Goal: Task Accomplishment & Management: Manage account settings

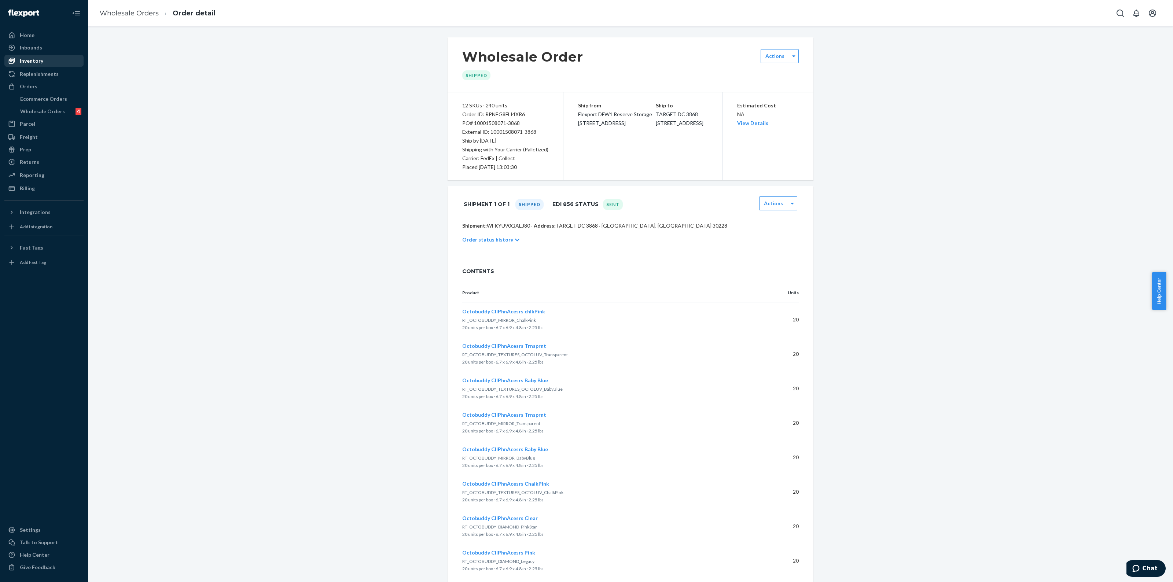
click at [52, 59] on div "Inventory" at bounding box center [44, 61] width 78 height 10
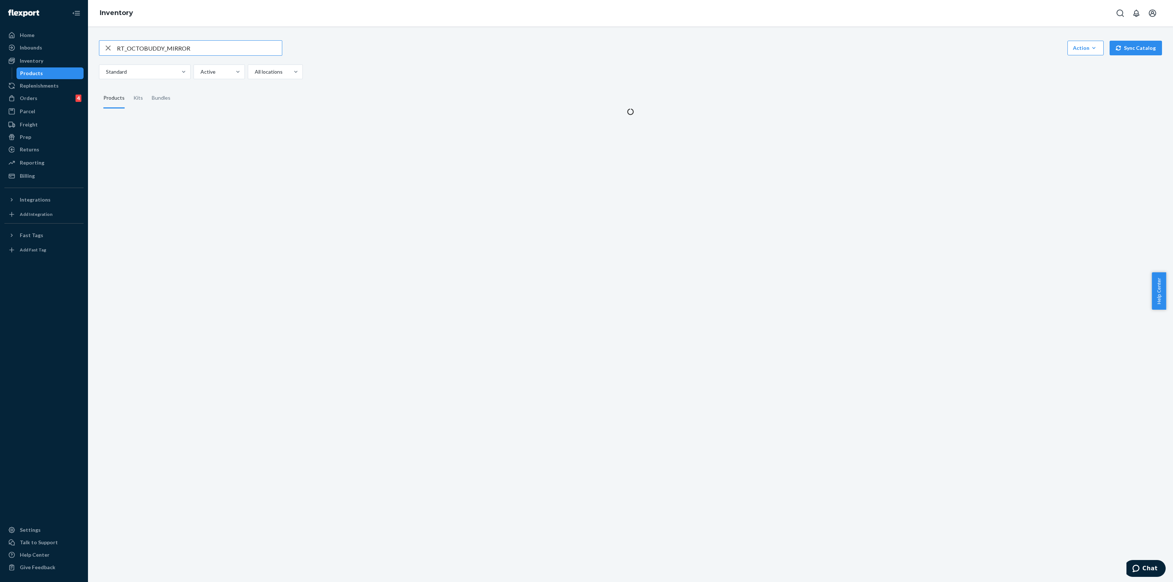
click at [107, 50] on icon "button" at bounding box center [108, 48] width 9 height 15
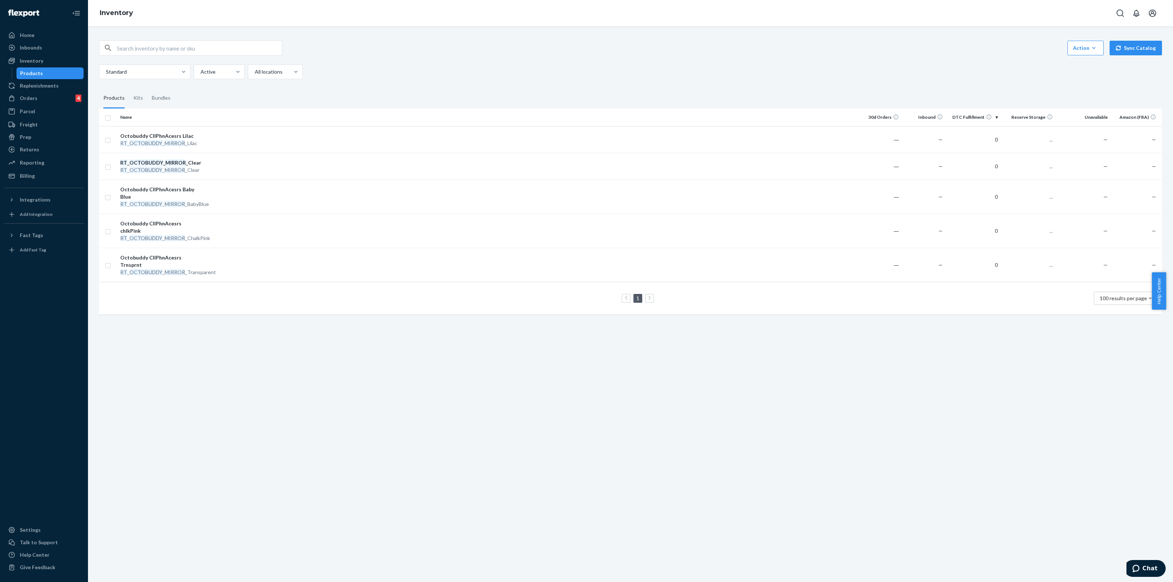
click at [177, 50] on input "text" at bounding box center [199, 48] width 165 height 15
type input "TGT"
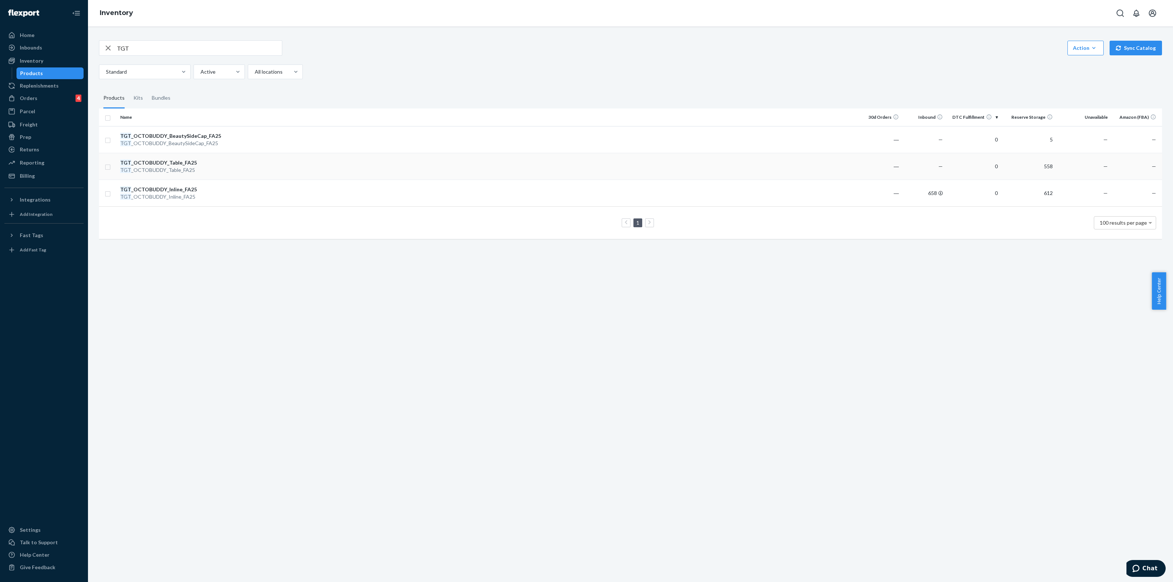
click at [149, 162] on div "TGT _OCTOBUDDY_Table_FA25" at bounding box center [158, 162] width 77 height 7
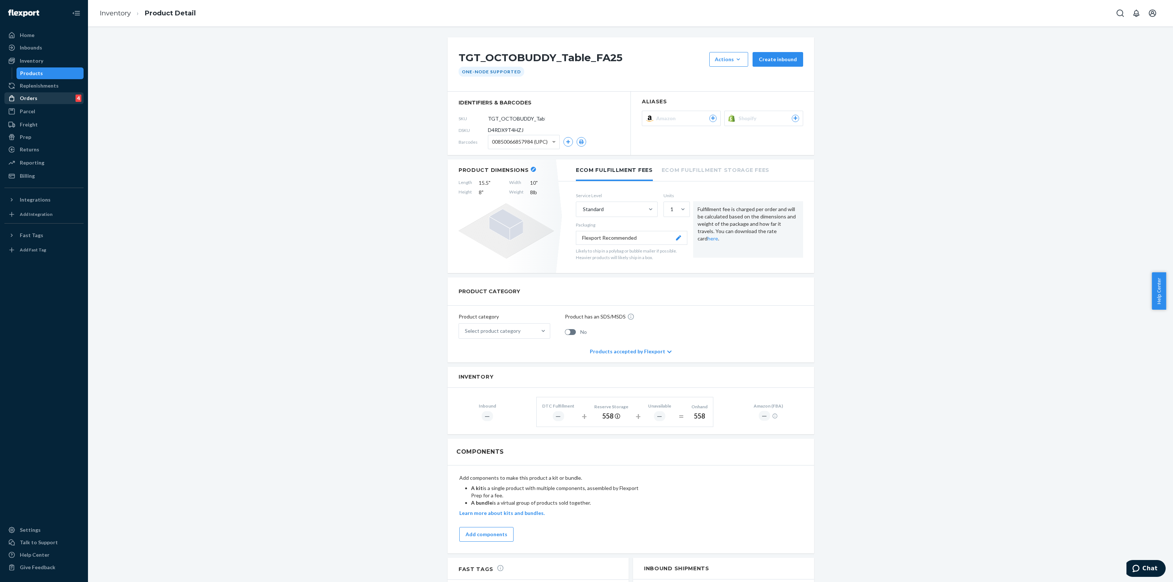
click at [35, 95] on div "Orders" at bounding box center [29, 98] width 18 height 7
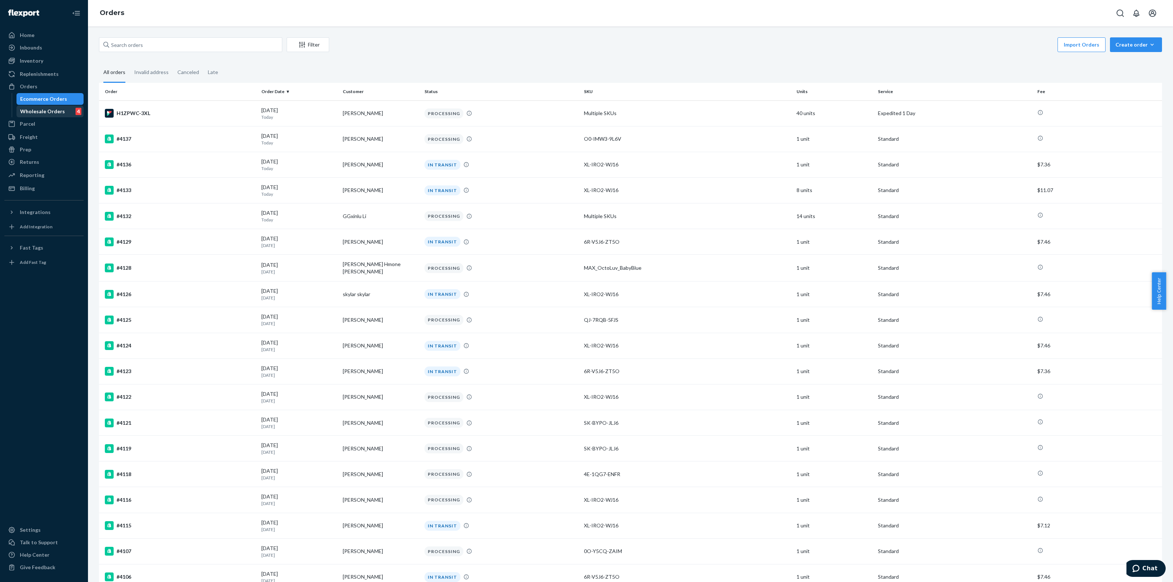
click at [43, 111] on div "Wholesale Orders" at bounding box center [42, 111] width 45 height 7
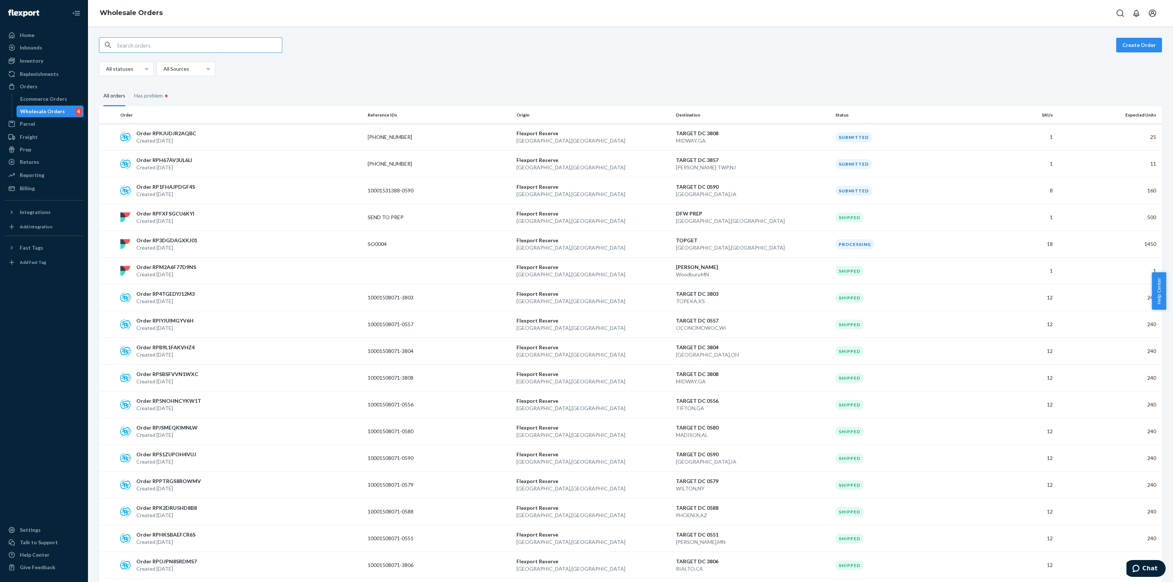
click at [213, 41] on input "text" at bounding box center [199, 45] width 165 height 15
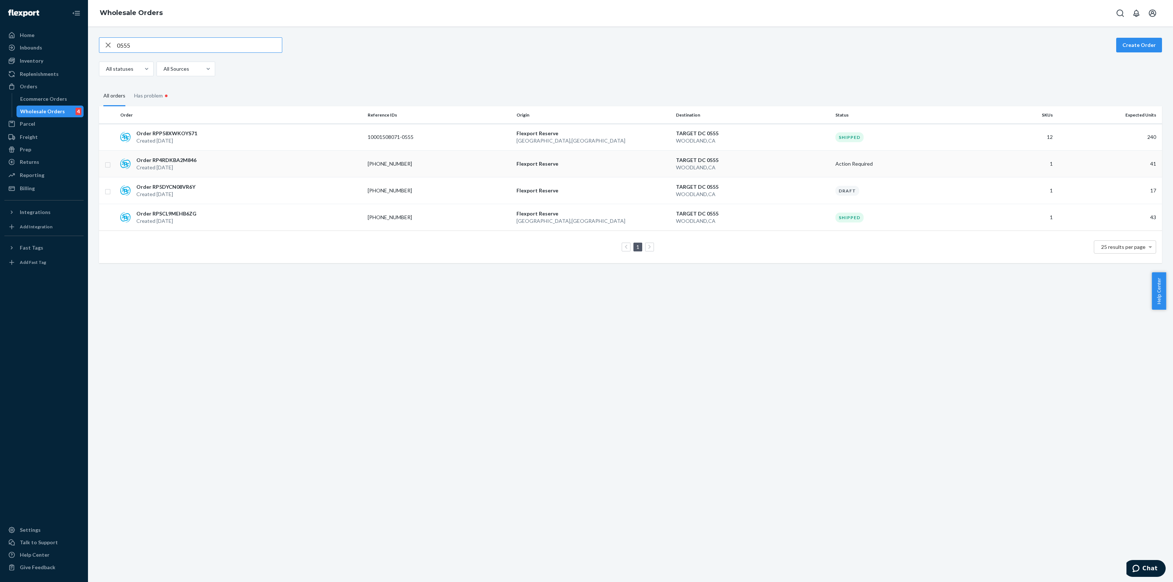
type input "0555"
click at [403, 162] on p "[PHONE_NUMBER]" at bounding box center [397, 163] width 59 height 7
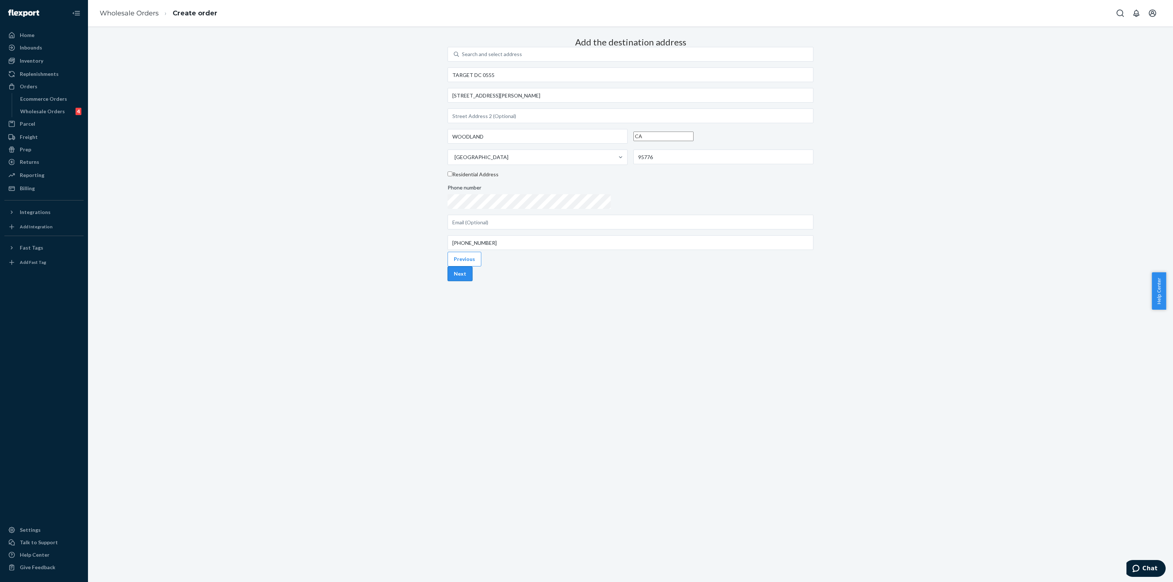
click at [472, 281] on button "Next" at bounding box center [459, 273] width 25 height 15
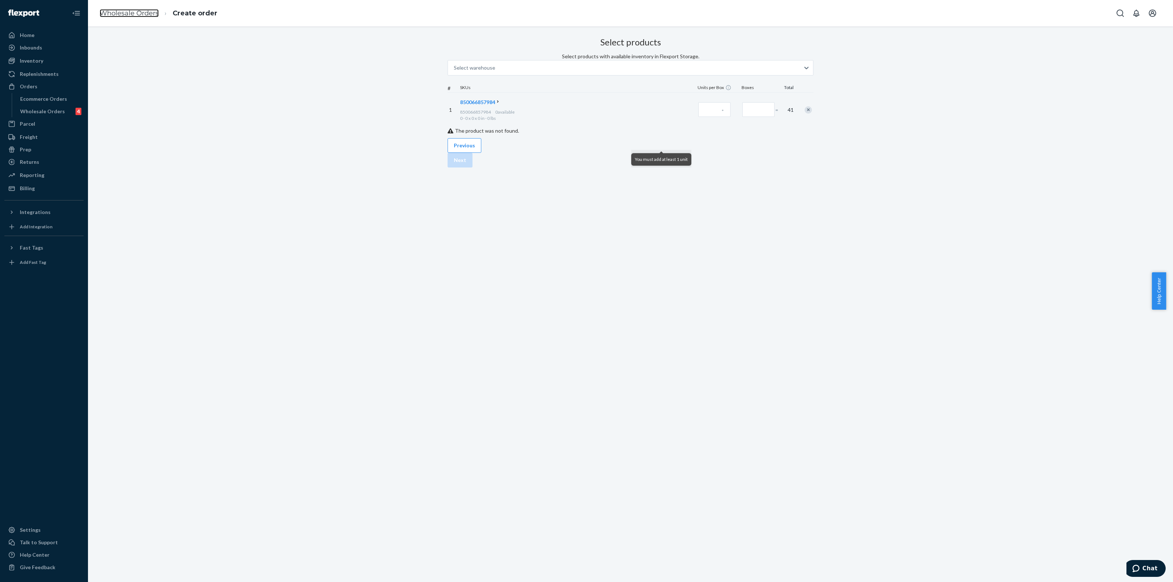
drag, startPoint x: 123, startPoint y: 15, endPoint x: 152, endPoint y: 36, distance: 36.3
click at [123, 15] on link "Wholesale Orders" at bounding box center [129, 13] width 59 height 8
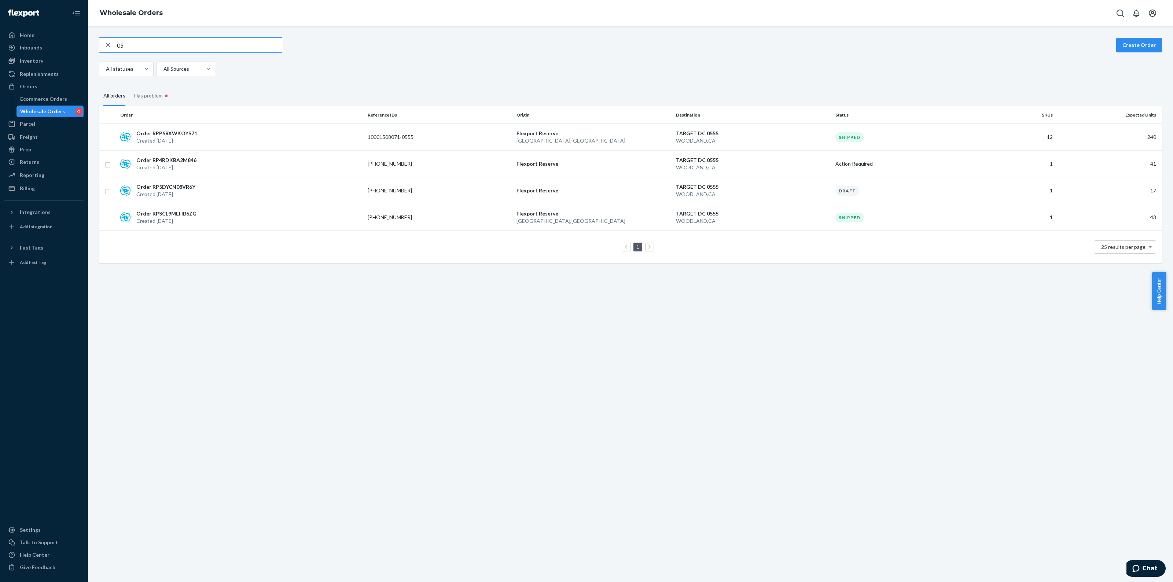
type input "0"
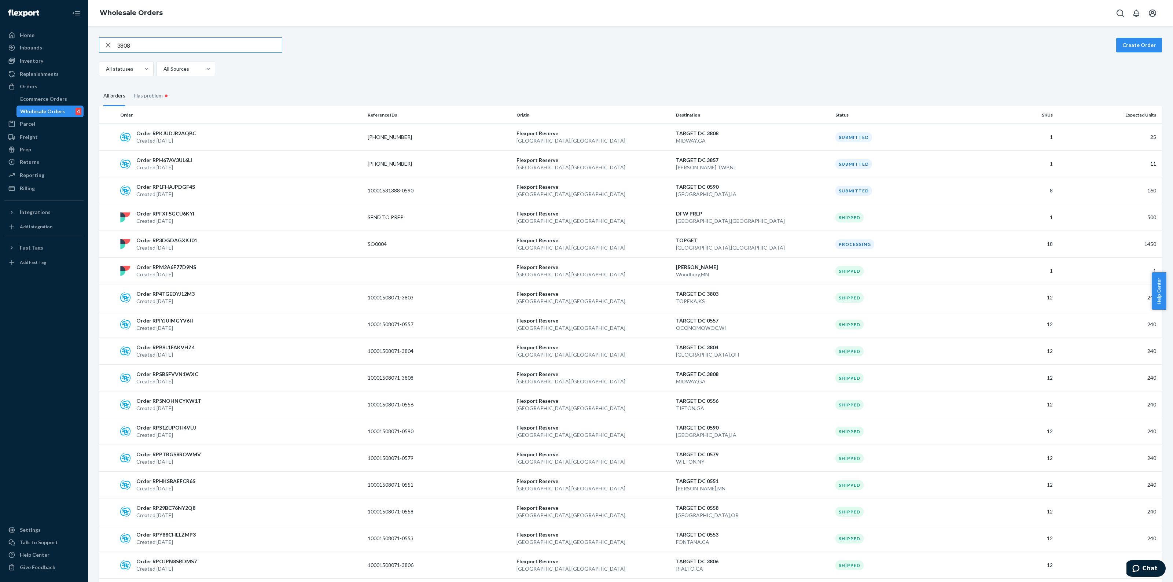
type input "3808"
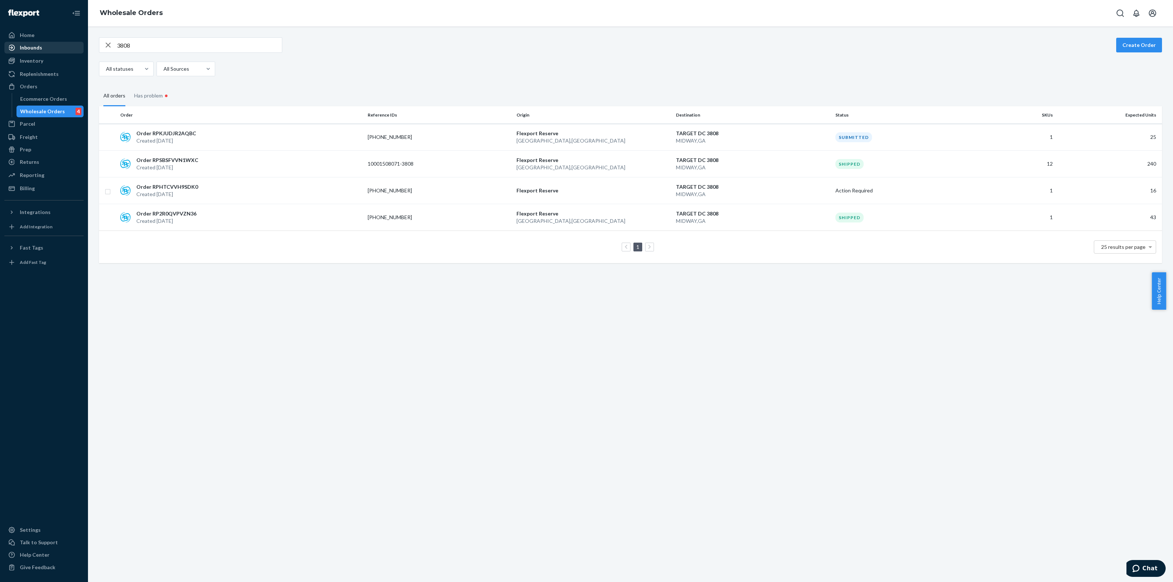
click at [30, 48] on div "Inbounds" at bounding box center [31, 47] width 22 height 7
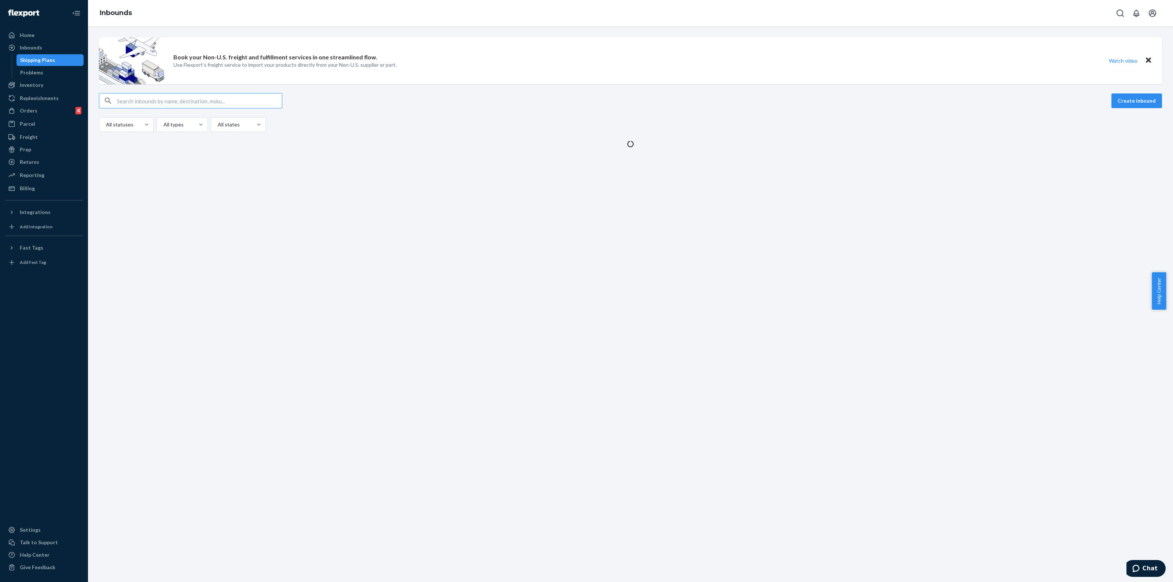
click at [30, 60] on div "Shipping Plans" at bounding box center [37, 59] width 35 height 7
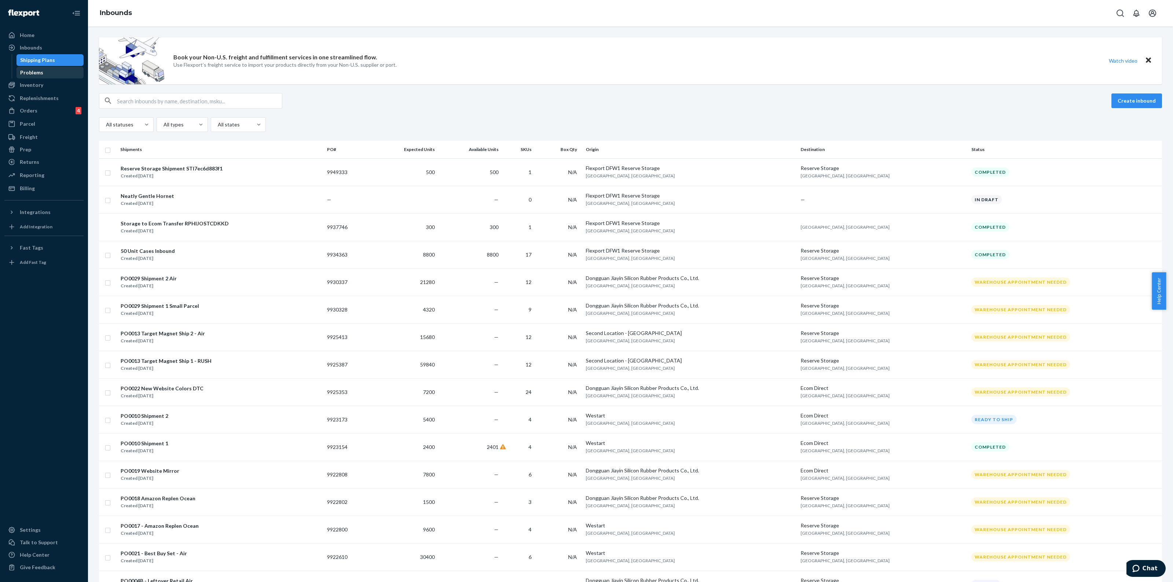
click at [29, 77] on div "Problems" at bounding box center [50, 72] width 66 height 10
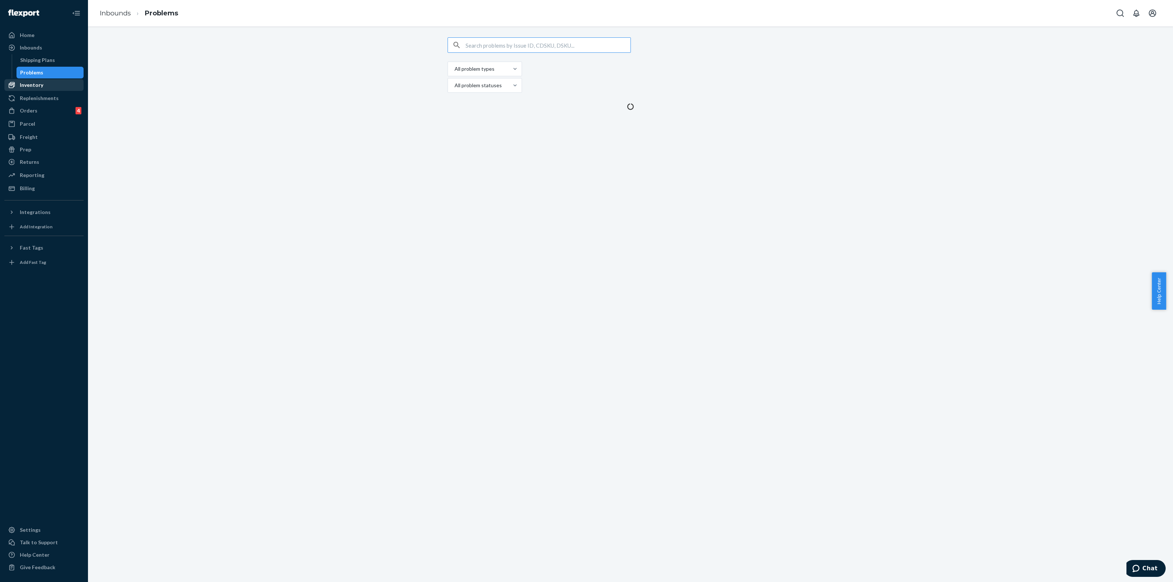
click at [30, 81] on div "Inventory" at bounding box center [31, 84] width 23 height 7
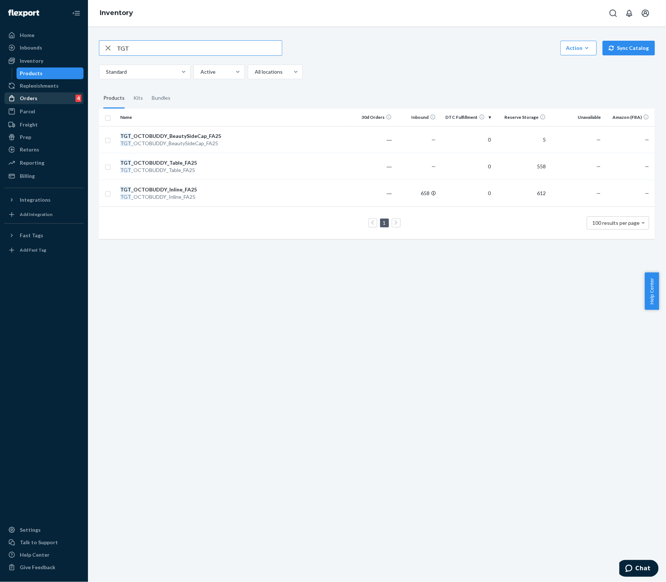
click at [50, 96] on div "Orders 4" at bounding box center [44, 98] width 78 height 10
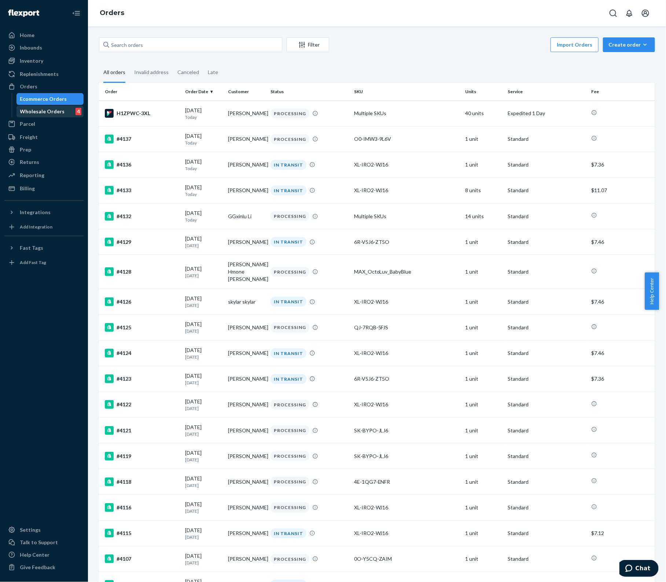
click at [41, 106] on div "Wholesale Orders 4" at bounding box center [50, 111] width 66 height 10
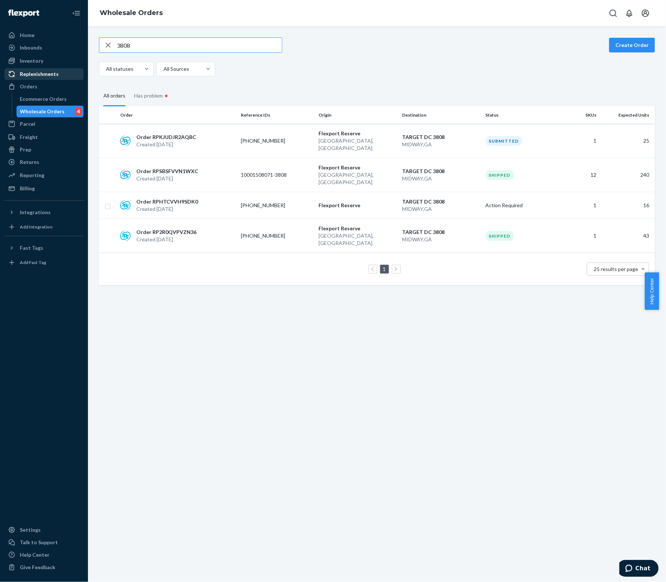
drag, startPoint x: 159, startPoint y: 41, endPoint x: 29, endPoint y: 78, distance: 135.9
click at [64, 63] on div "Home Inbounds Shipping Plans Problems Inventory Products Replenishments Orders …" at bounding box center [333, 291] width 666 height 582
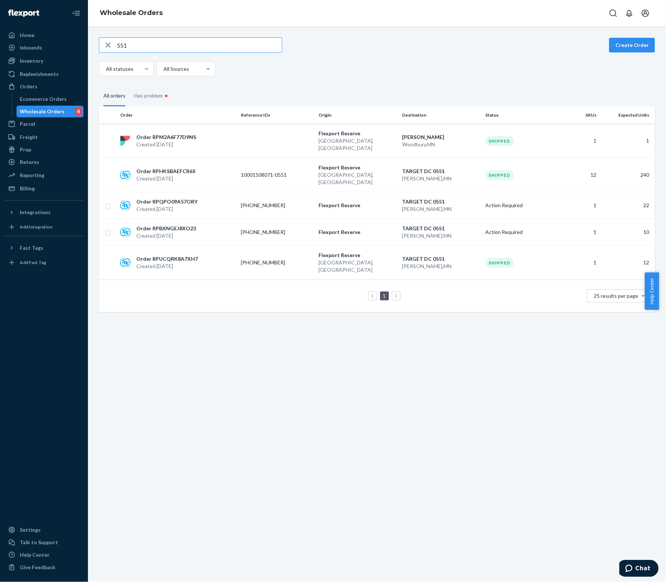
click at [155, 45] on input "551" at bounding box center [199, 45] width 165 height 15
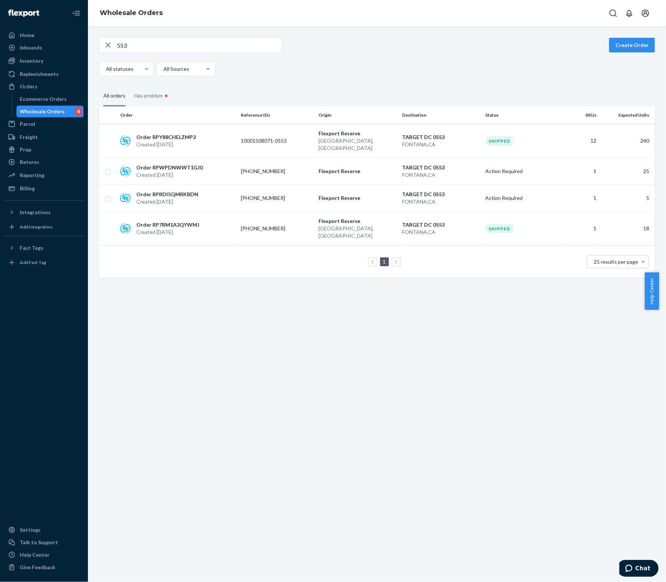
click at [141, 47] on input "553" at bounding box center [199, 45] width 165 height 15
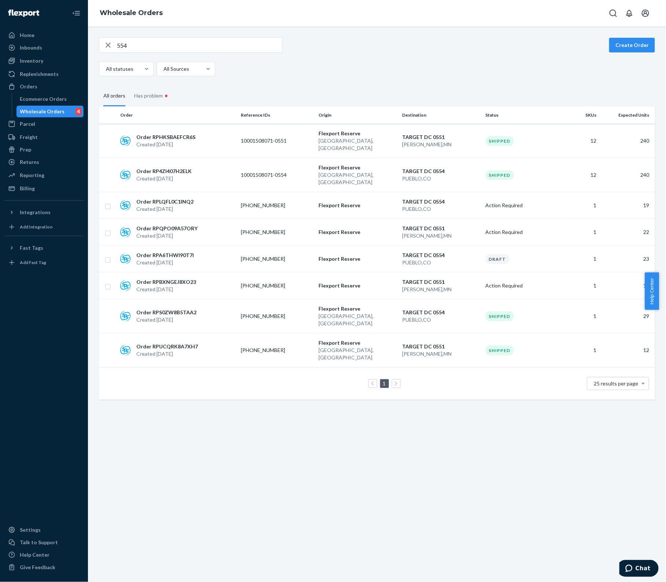
click at [167, 36] on div "554 Create Order All statuses All Sources All orders Has problem • Order Refere…" at bounding box center [377, 303] width 578 height 555
click at [143, 55] on div "554 Create Order All statuses All Sources" at bounding box center [377, 56] width 556 height 39
click at [142, 46] on input "554" at bounding box center [199, 45] width 165 height 15
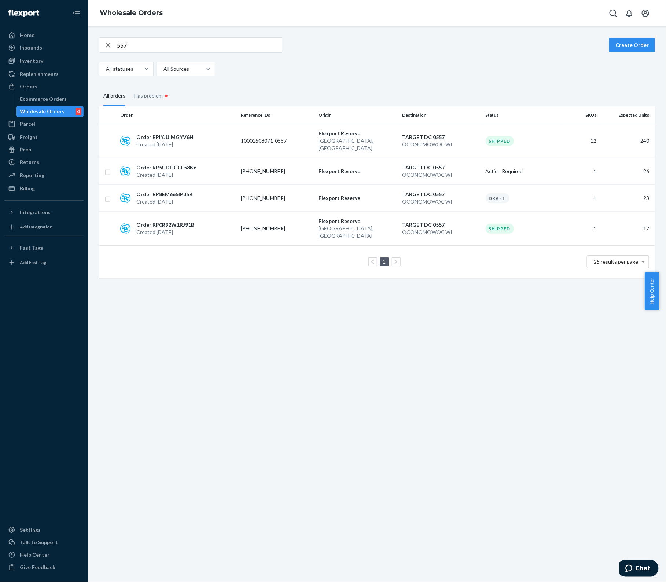
drag, startPoint x: 143, startPoint y: 43, endPoint x: 141, endPoint y: 49, distance: 6.1
click at [143, 43] on input "557" at bounding box center [199, 45] width 165 height 15
drag, startPoint x: 146, startPoint y: 37, endPoint x: 145, endPoint y: 45, distance: 8.1
click at [146, 37] on div "560" at bounding box center [190, 44] width 183 height 15
click at [141, 54] on div "560 Create Order All statuses All Sources" at bounding box center [377, 56] width 556 height 39
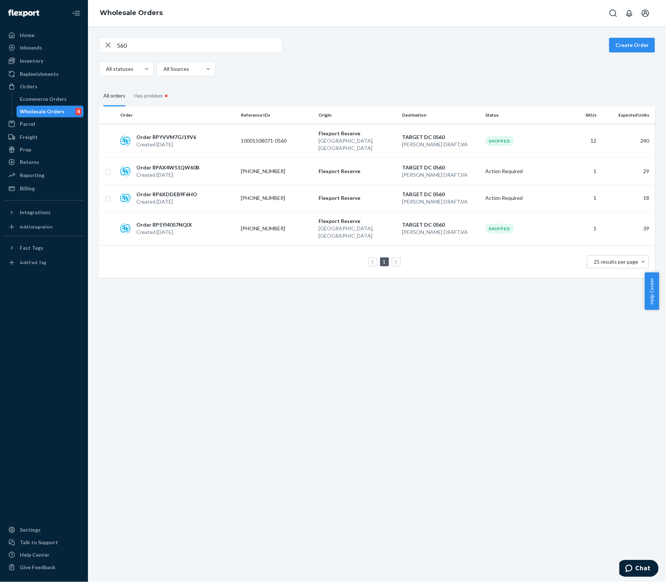
click at [136, 47] on input "560" at bounding box center [199, 45] width 165 height 15
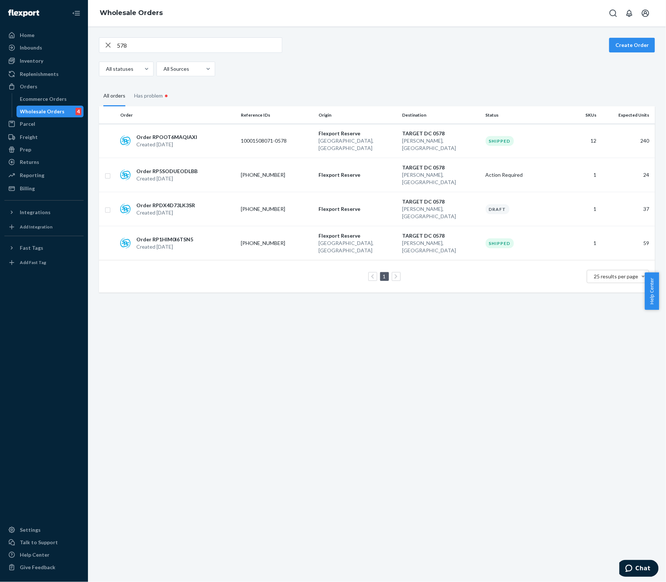
click at [172, 51] on input "578" at bounding box center [199, 45] width 165 height 15
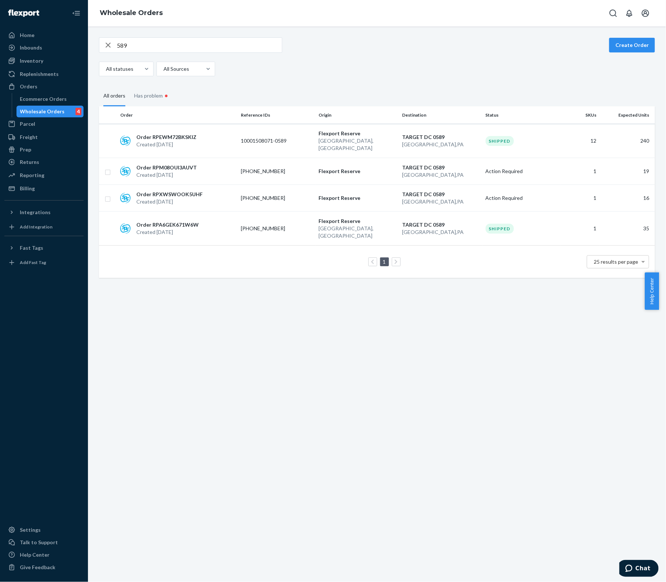
click at [128, 46] on input "589" at bounding box center [199, 45] width 165 height 15
drag, startPoint x: 140, startPoint y: 45, endPoint x: 151, endPoint y: 118, distance: 74.1
click at [140, 45] on input "593" at bounding box center [199, 45] width 165 height 15
type input "5"
click at [140, 44] on input "3802" at bounding box center [199, 45] width 165 height 15
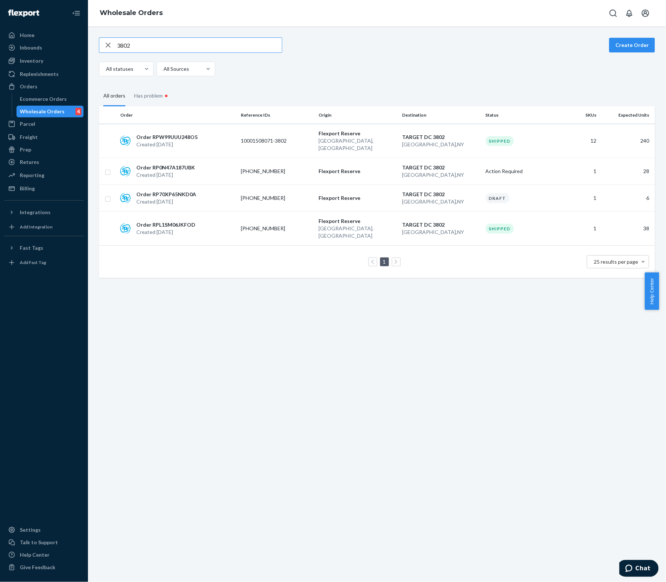
click at [143, 49] on input "3802" at bounding box center [199, 45] width 165 height 15
drag, startPoint x: 140, startPoint y: 46, endPoint x: 153, endPoint y: 62, distance: 20.9
click at [140, 46] on input "3806" at bounding box center [199, 45] width 165 height 15
click at [159, 47] on input "3811" at bounding box center [199, 45] width 165 height 15
type input "3"
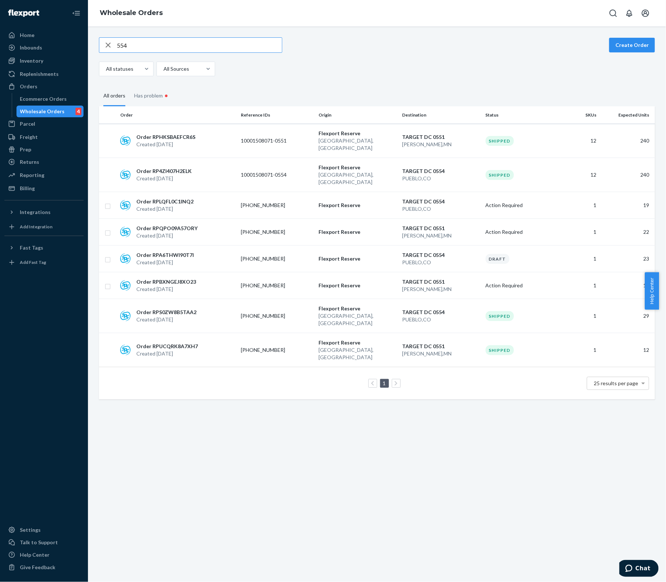
type input "554"
click at [149, 45] on input "554" at bounding box center [199, 45] width 165 height 15
click at [268, 282] on p "[PHONE_NUMBER]" at bounding box center [270, 285] width 59 height 7
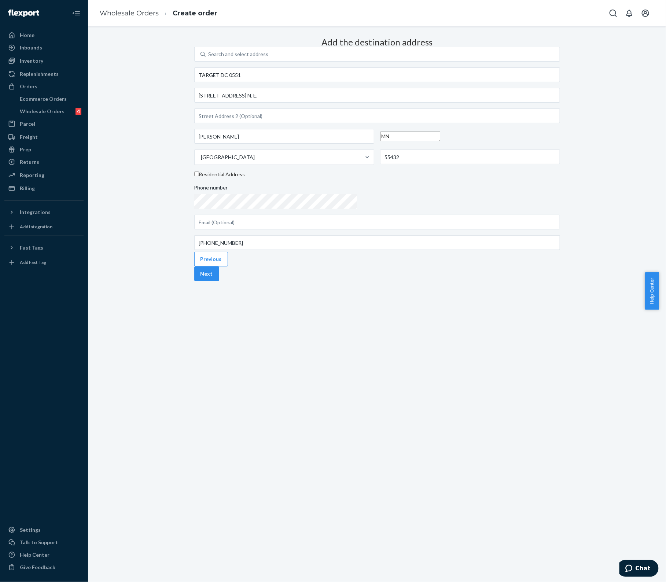
click at [525, 281] on div "Previous Next" at bounding box center [377, 266] width 366 height 29
click at [516, 281] on div "Previous Next" at bounding box center [377, 266] width 366 height 29
drag, startPoint x: 521, startPoint y: 318, endPoint x: 521, endPoint y: 325, distance: 7.0
click at [219, 281] on button "Next" at bounding box center [206, 273] width 25 height 15
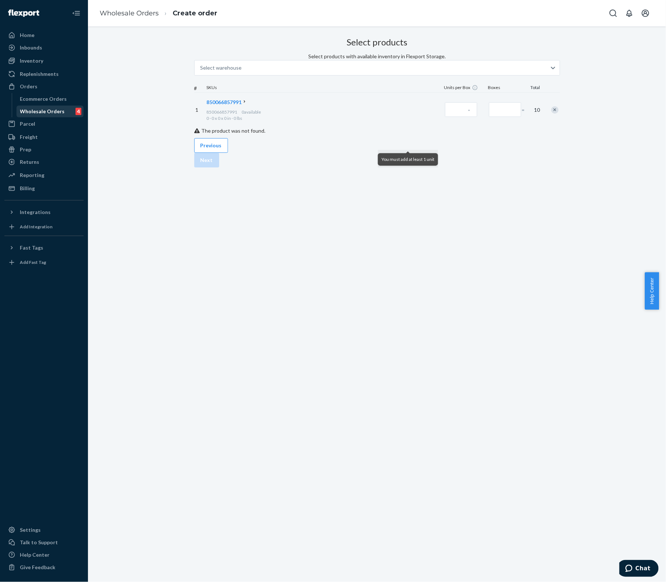
click at [41, 110] on div "Wholesale Orders" at bounding box center [42, 111] width 45 height 7
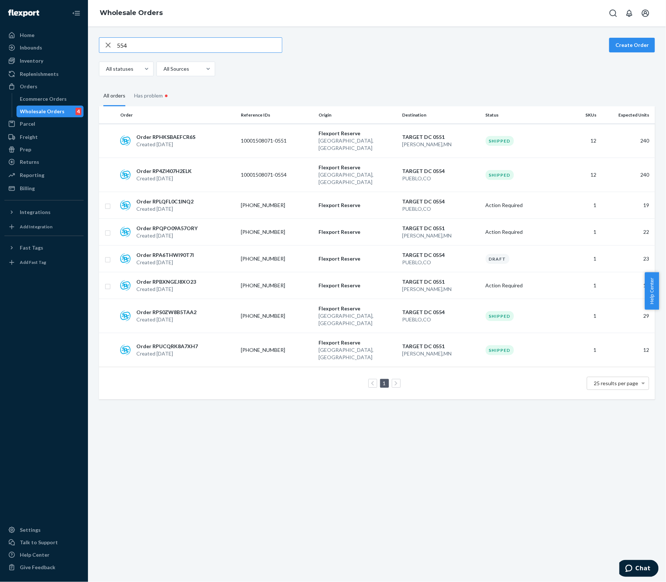
click at [138, 43] on input "554" at bounding box center [199, 45] width 165 height 15
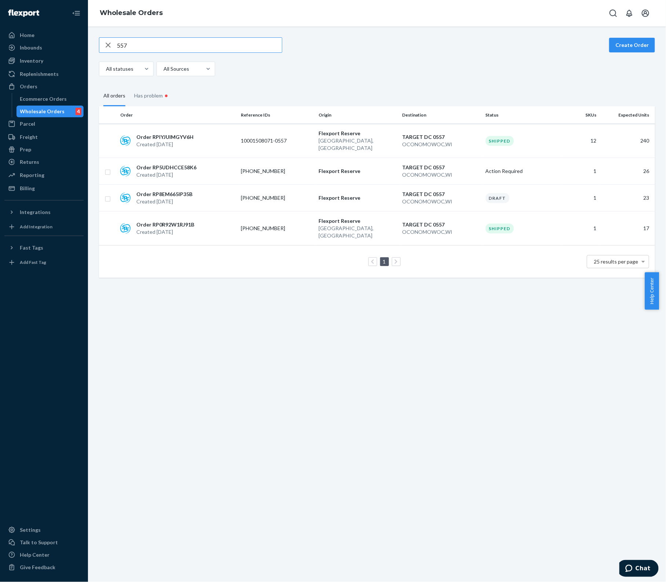
click at [134, 41] on input "557" at bounding box center [199, 45] width 165 height 15
click at [145, 45] on input "560" at bounding box center [199, 45] width 165 height 15
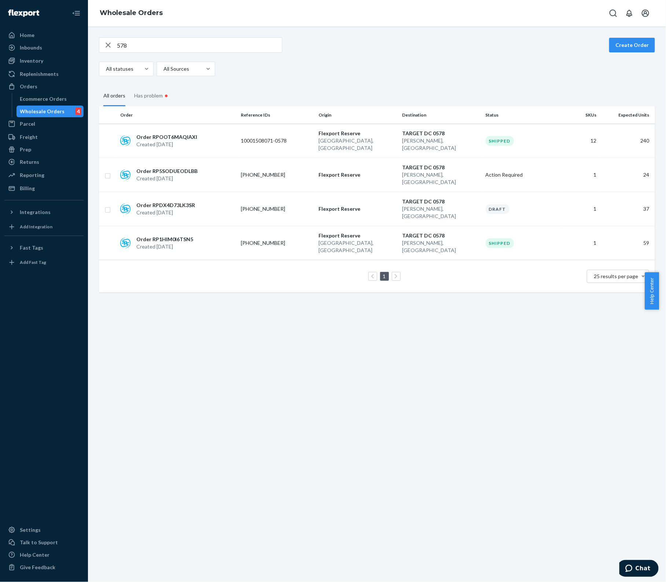
click at [152, 46] on input "578" at bounding box center [199, 45] width 165 height 15
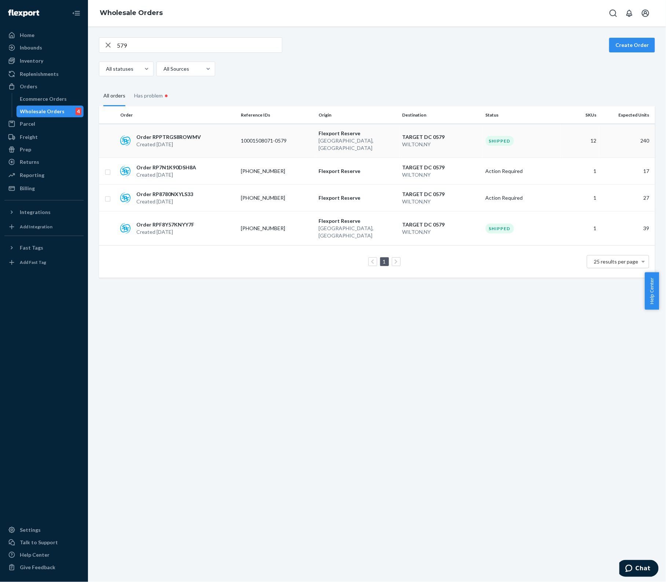
drag, startPoint x: 141, startPoint y: 45, endPoint x: 151, endPoint y: 130, distance: 86.3
click at [141, 45] on input "579" at bounding box center [199, 45] width 165 height 15
click at [158, 46] on input "580" at bounding box center [199, 45] width 165 height 15
drag, startPoint x: 146, startPoint y: 51, endPoint x: 156, endPoint y: 73, distance: 25.1
click at [146, 51] on input "587" at bounding box center [199, 45] width 165 height 15
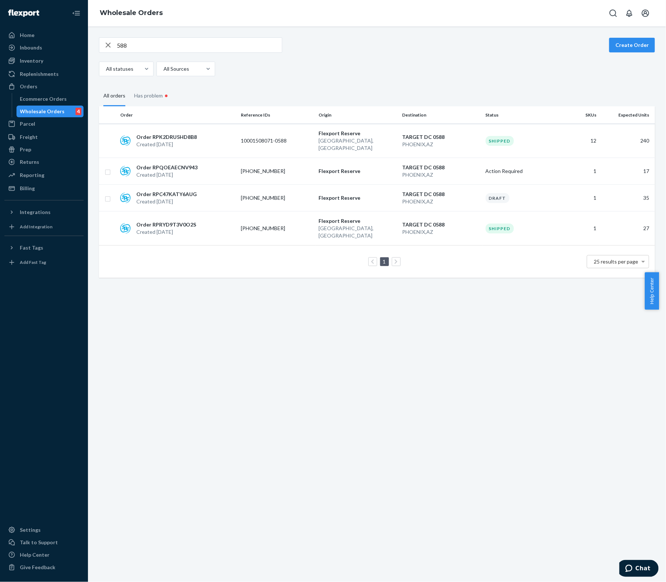
click at [147, 41] on input "588" at bounding box center [199, 45] width 165 height 15
click at [134, 52] on div "589 Create Order All statuses All Sources" at bounding box center [377, 56] width 556 height 39
click at [137, 46] on input "589" at bounding box center [199, 45] width 165 height 15
click at [146, 47] on input "593" at bounding box center [199, 45] width 165 height 15
type input "5"
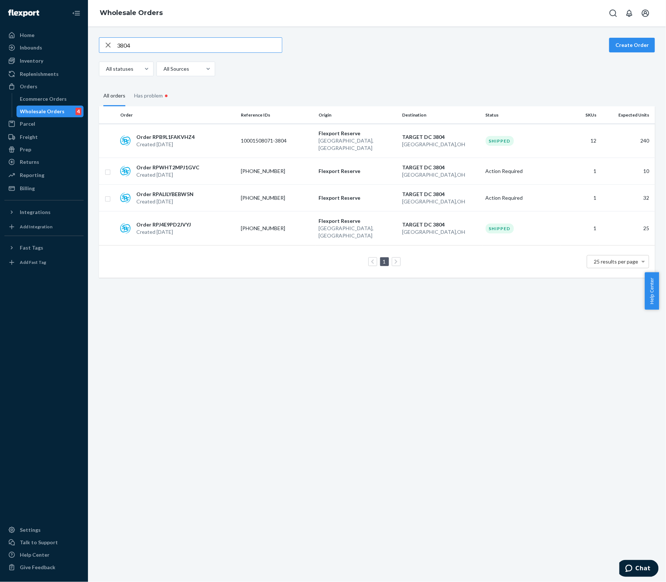
click at [143, 42] on input "3804" at bounding box center [199, 45] width 165 height 15
drag, startPoint x: 165, startPoint y: 42, endPoint x: 150, endPoint y: 59, distance: 22.3
click at [165, 42] on input "3811" at bounding box center [199, 45] width 165 height 15
drag, startPoint x: 147, startPoint y: 48, endPoint x: -90, endPoint y: 65, distance: 237.7
click at [0, 65] on html "Home Inbounds Shipping Plans Problems Inventory Products Replenishments Orders …" at bounding box center [333, 291] width 666 height 582
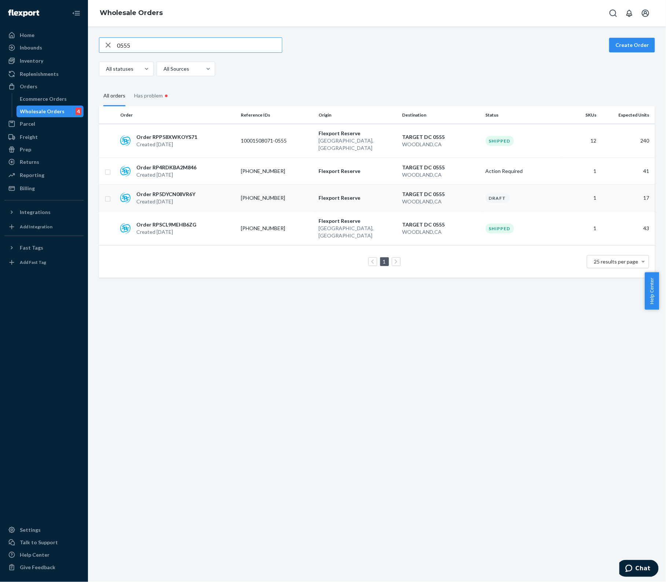
type input "0555"
click at [108, 194] on input "checkbox" at bounding box center [108, 198] width 6 height 8
checkbox input "true"
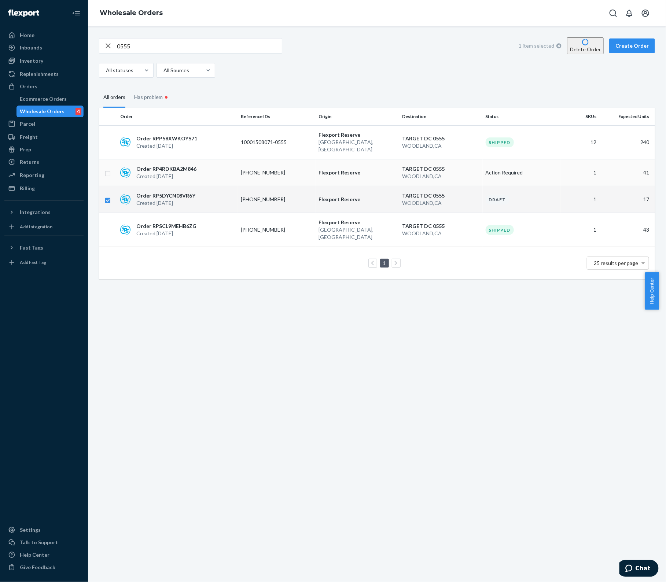
click at [106, 169] on input "checkbox" at bounding box center [108, 173] width 6 height 8
checkbox input "true"
click at [576, 47] on button "Delete Order" at bounding box center [585, 45] width 37 height 17
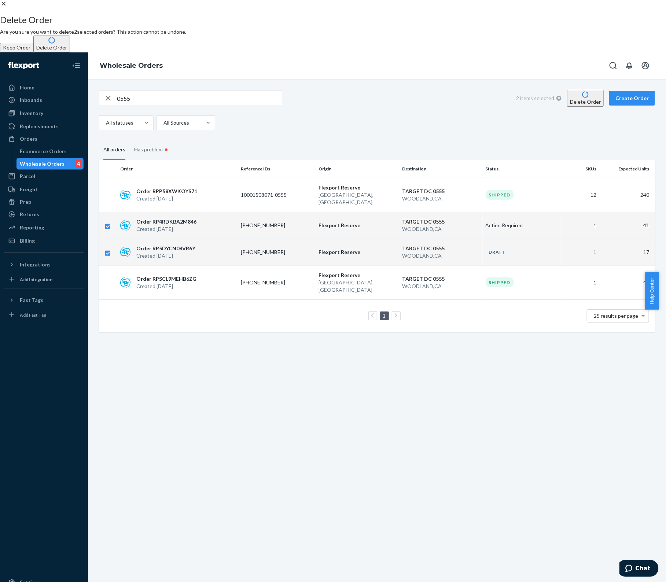
click at [70, 52] on button "Delete Order" at bounding box center [51, 44] width 37 height 17
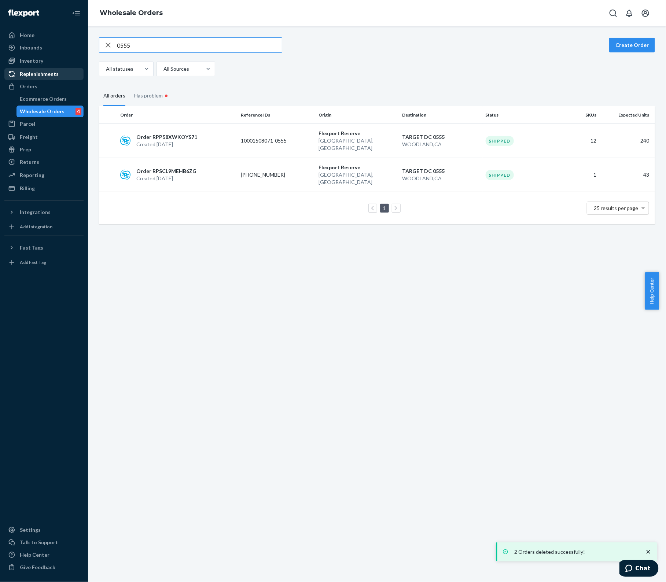
drag, startPoint x: 162, startPoint y: 48, endPoint x: 31, endPoint y: 74, distance: 133.7
click at [108, 51] on div "0555" at bounding box center [190, 45] width 182 height 15
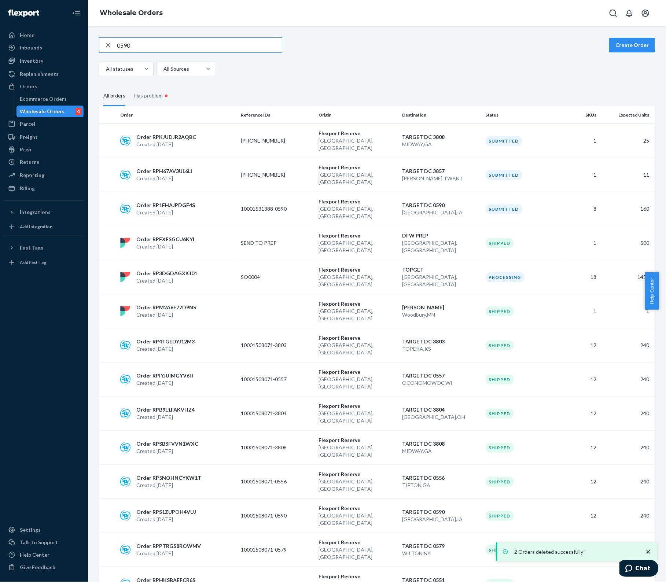
type input "0590"
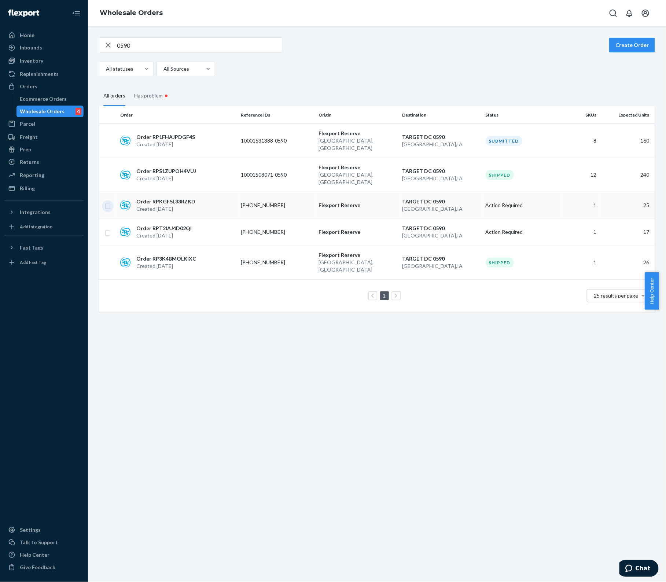
click at [109, 202] on input "checkbox" at bounding box center [108, 206] width 6 height 8
checkbox input "true"
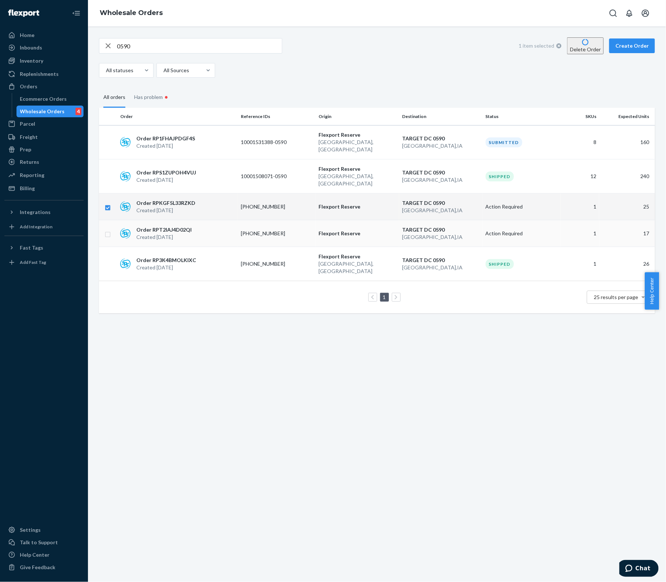
click at [109, 230] on input "checkbox" at bounding box center [108, 234] width 6 height 8
checkbox input "true"
click at [587, 44] on button "Delete Order" at bounding box center [585, 45] width 37 height 17
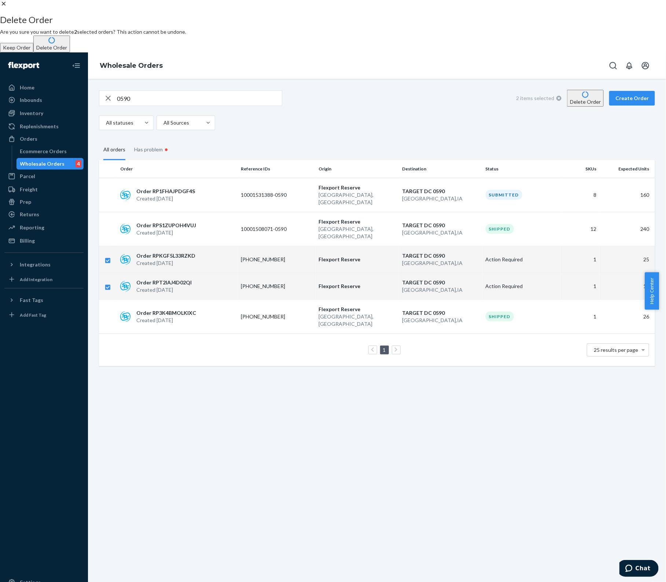
click at [70, 52] on button "Delete Order" at bounding box center [51, 44] width 37 height 17
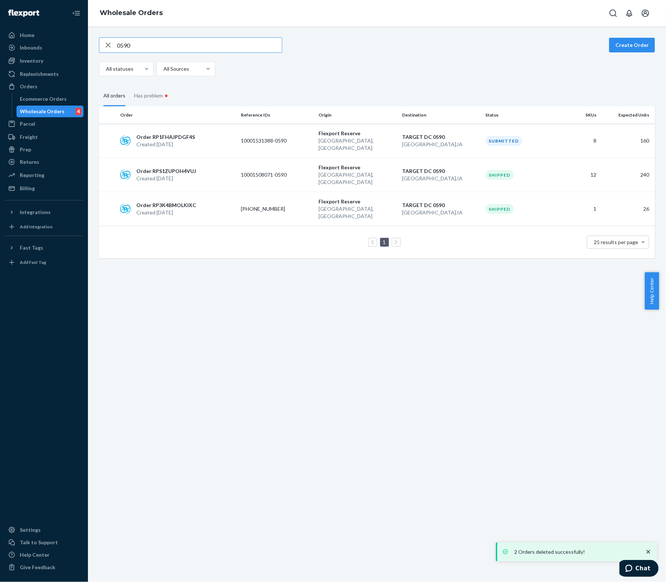
drag, startPoint x: 180, startPoint y: 43, endPoint x: -43, endPoint y: 55, distance: 223.1
click at [0, 55] on html "2 Orders deleted successfully! Home Inbounds Shipping Plans Problems Inventory …" at bounding box center [333, 291] width 666 height 582
type input "."
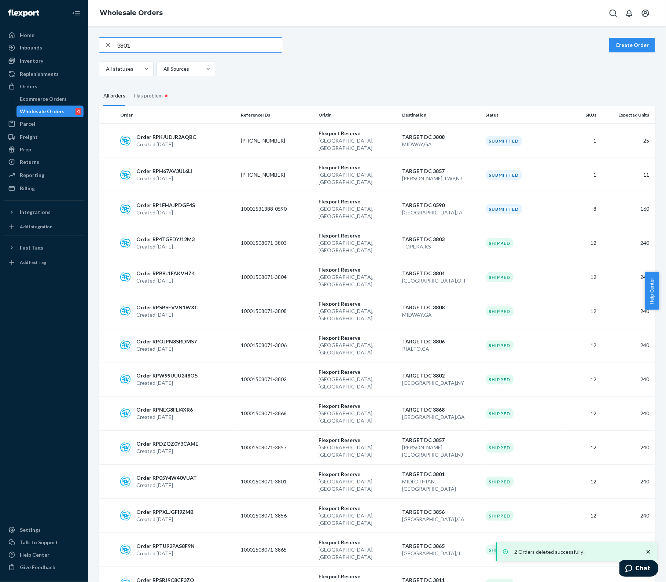
type input "3801"
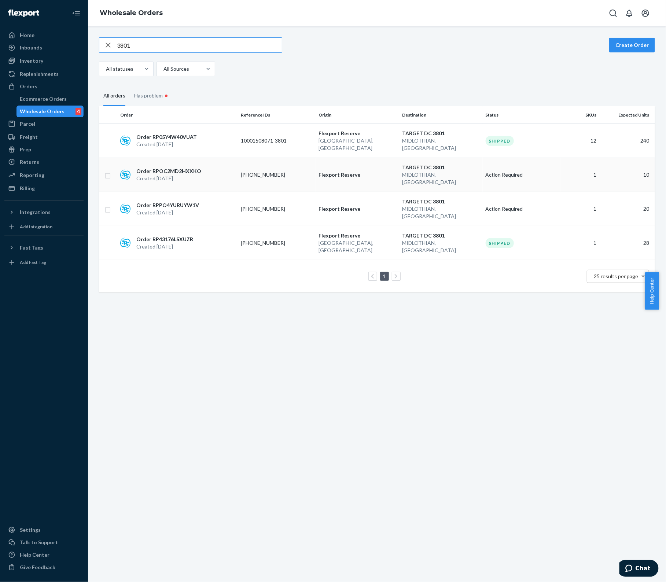
click at [107, 171] on input "checkbox" at bounding box center [108, 175] width 6 height 8
checkbox input "true"
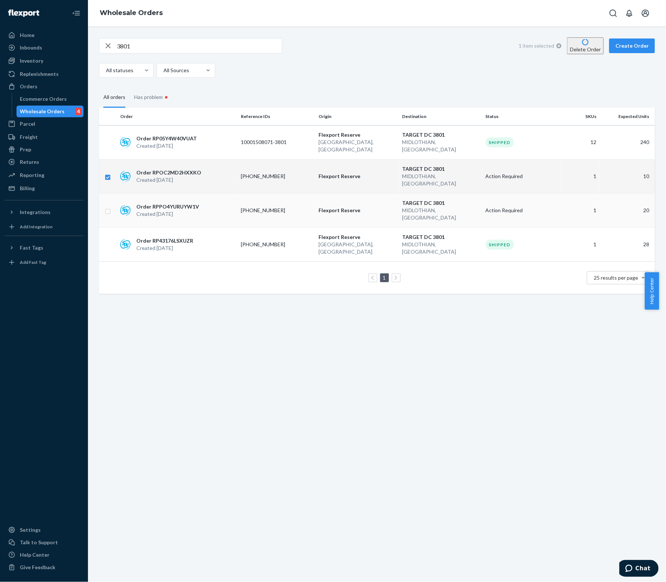
click at [105, 207] on input "checkbox" at bounding box center [108, 211] width 6 height 8
checkbox input "true"
click at [108, 173] on input "checkbox" at bounding box center [108, 177] width 6 height 8
checkbox input "false"
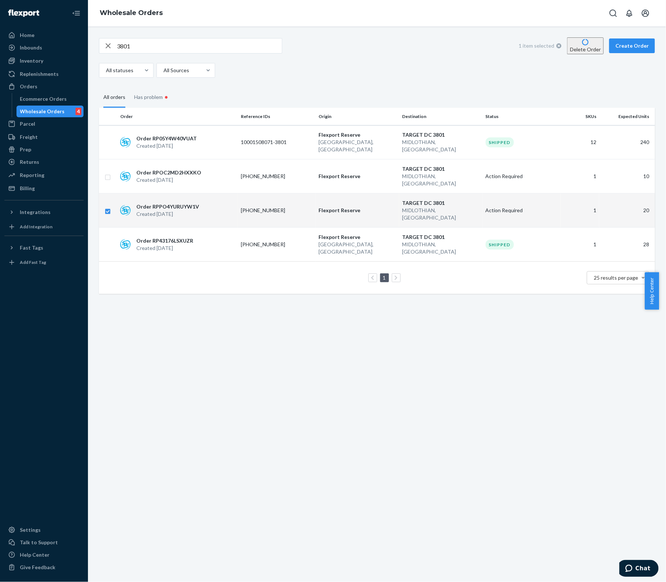
click at [576, 45] on button "Delete Order" at bounding box center [585, 45] width 37 height 17
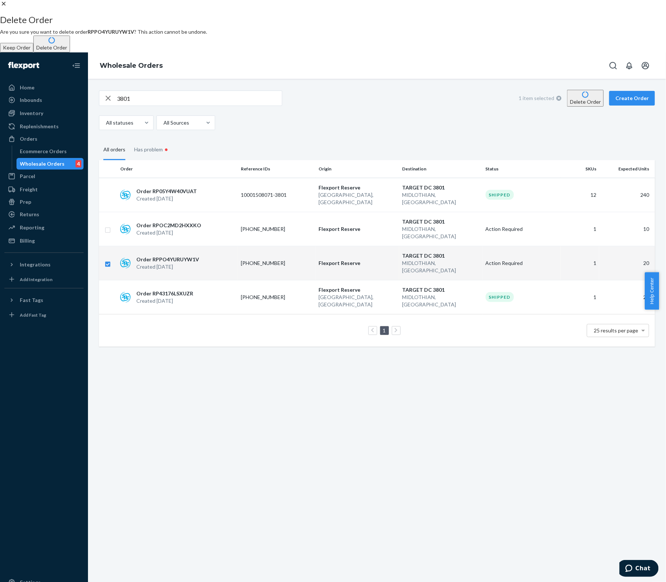
click at [70, 52] on button "Delete Order" at bounding box center [51, 44] width 37 height 17
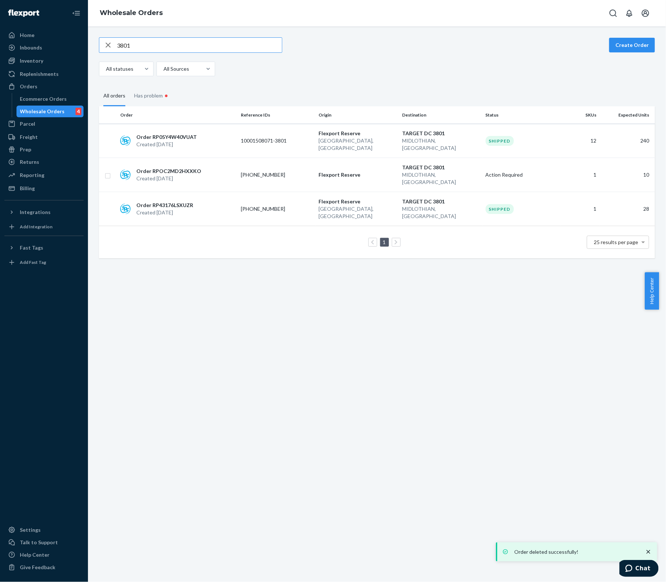
drag, startPoint x: 143, startPoint y: 45, endPoint x: 134, endPoint y: 46, distance: 9.2
click at [134, 46] on input "3801" at bounding box center [199, 45] width 165 height 15
type input "3803"
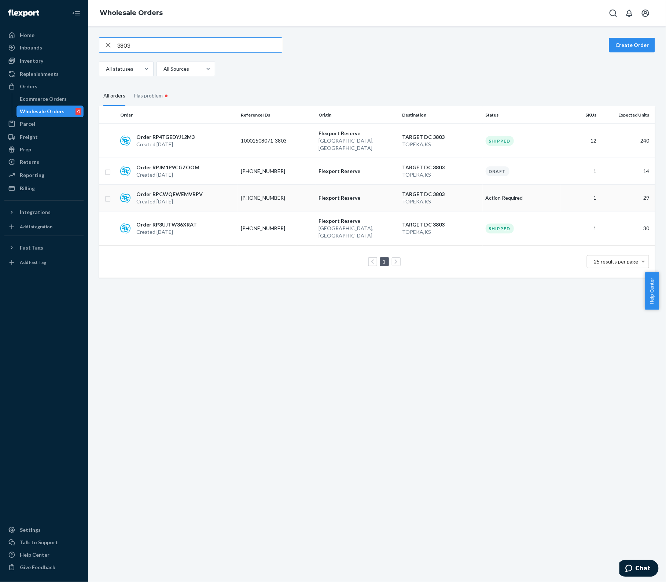
click at [106, 194] on input "checkbox" at bounding box center [108, 198] width 6 height 8
checkbox input "true"
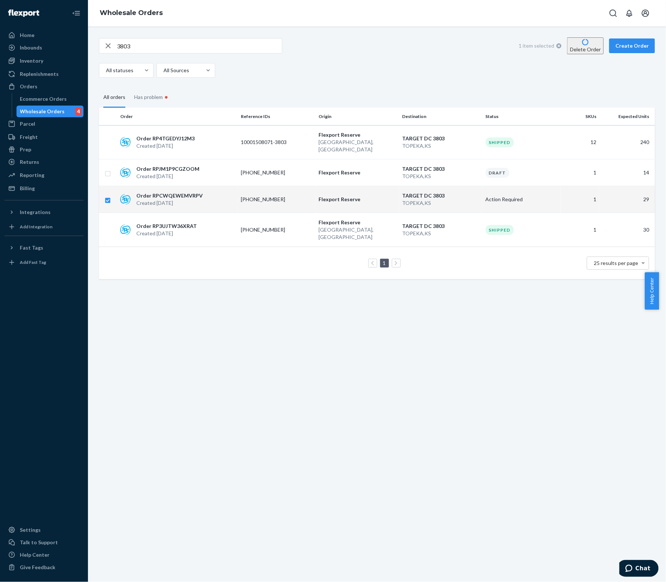
click at [586, 53] on div "3803 1 item selected Delete Order Create Order All statuses All Sources" at bounding box center [377, 57] width 556 height 40
click at [583, 47] on button "Delete Order" at bounding box center [585, 45] width 37 height 17
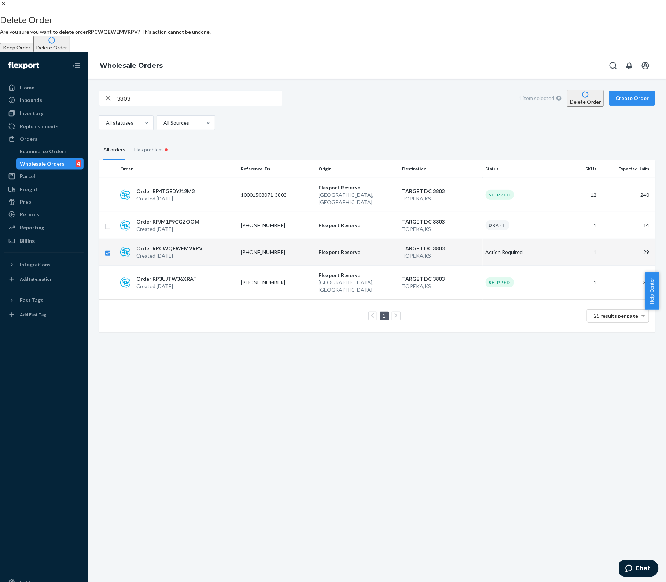
click at [70, 52] on button "Delete Order" at bounding box center [51, 44] width 37 height 17
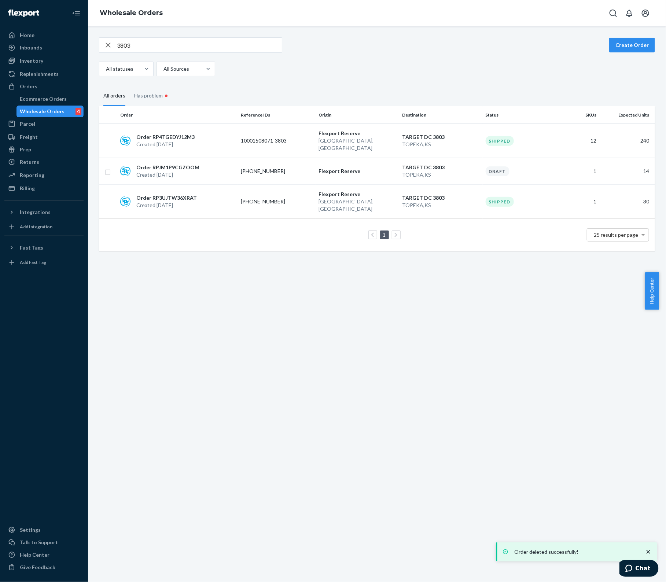
drag, startPoint x: 145, startPoint y: 51, endPoint x: 17, endPoint y: 45, distance: 127.7
click at [21, 45] on div "Home Inbounds Shipping Plans Problems Inventory Products Replenishments Orders …" at bounding box center [333, 291] width 666 height 582
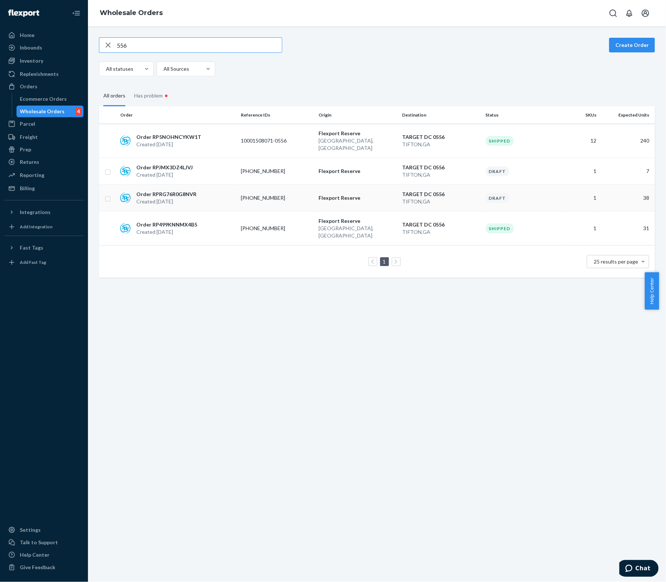
type input "556"
click at [107, 194] on input "checkbox" at bounding box center [108, 198] width 6 height 8
checkbox input "true"
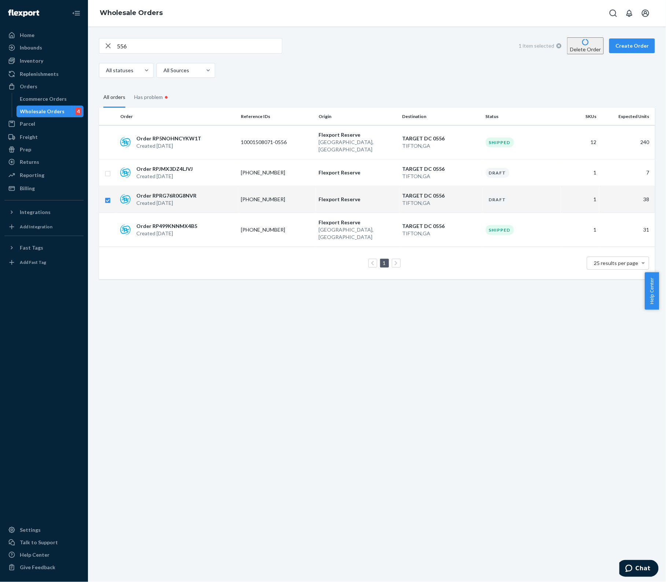
click at [573, 47] on button "Delete Order" at bounding box center [585, 45] width 37 height 17
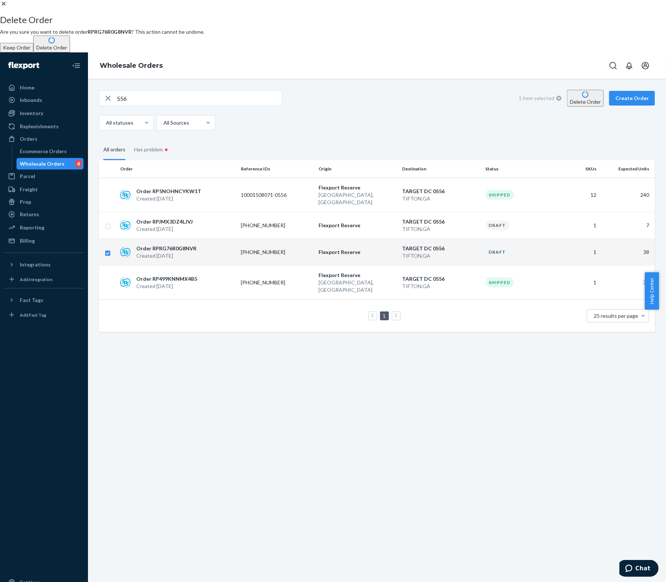
click at [70, 52] on button "Delete Order" at bounding box center [51, 44] width 37 height 17
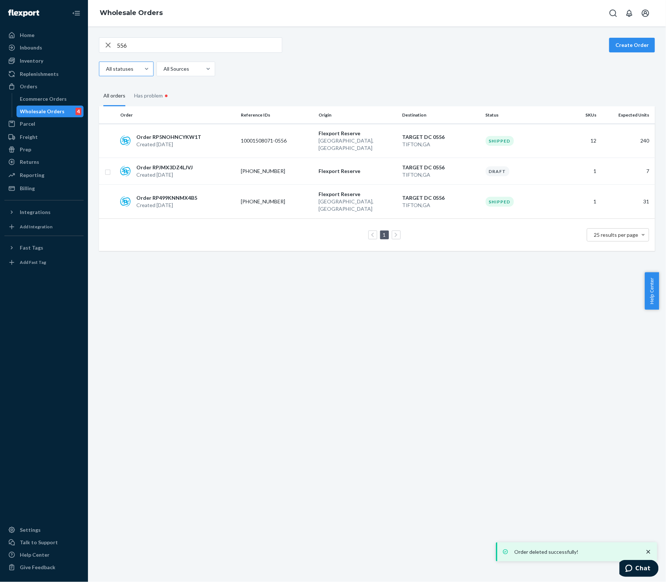
drag, startPoint x: 147, startPoint y: 45, endPoint x: 138, endPoint y: 63, distance: 20.0
click at [147, 45] on input "556" at bounding box center [199, 45] width 165 height 15
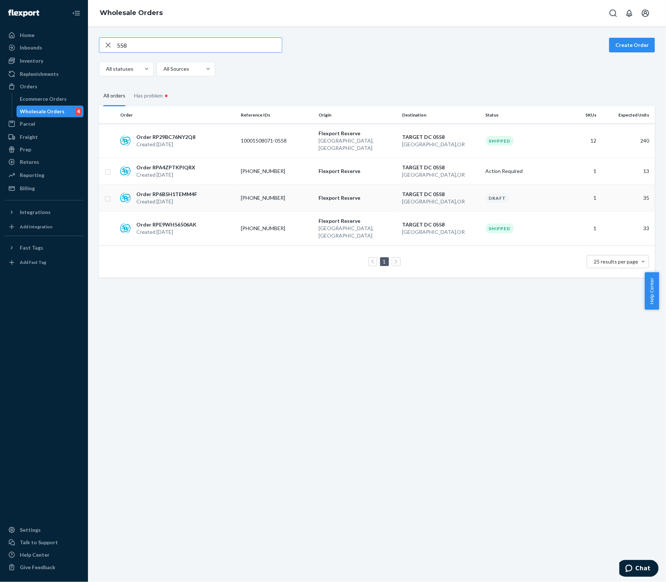
type input "558"
click at [107, 194] on input "checkbox" at bounding box center [108, 198] width 6 height 8
checkbox input "true"
click at [574, 44] on button "Delete Order" at bounding box center [585, 45] width 37 height 17
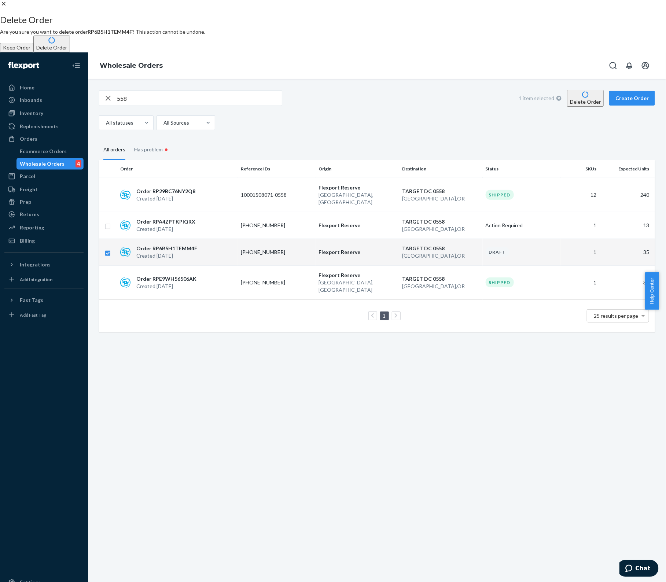
click at [70, 52] on button "Delete Order" at bounding box center [51, 44] width 37 height 17
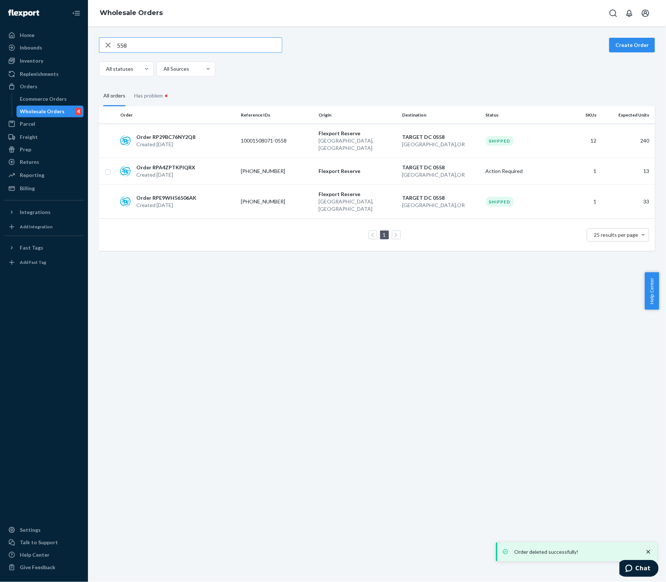
click at [143, 41] on input "558" at bounding box center [199, 45] width 165 height 15
type input "559"
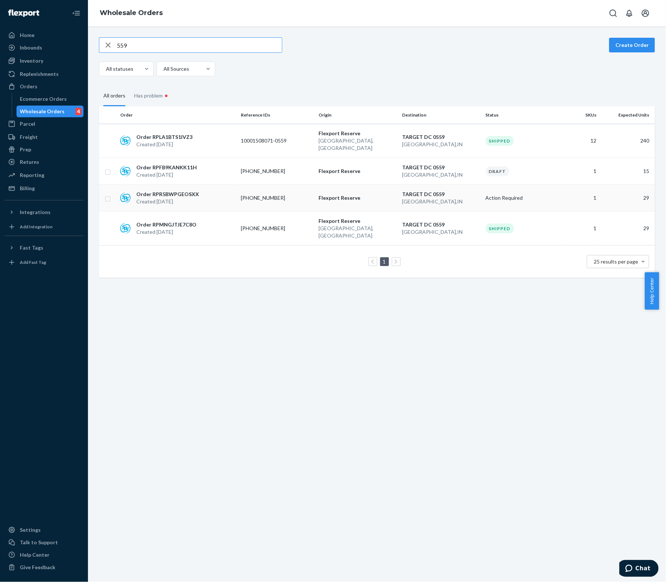
click at [108, 194] on input "checkbox" at bounding box center [108, 198] width 6 height 8
checkbox input "true"
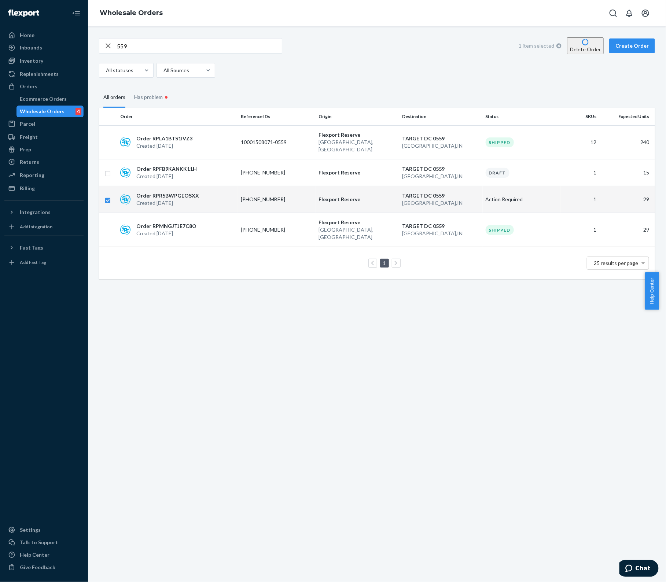
click at [585, 43] on button "Delete Order" at bounding box center [585, 45] width 37 height 17
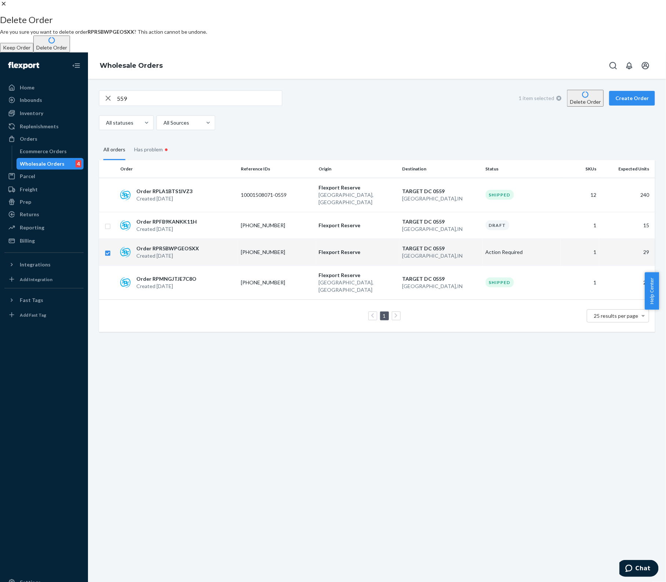
click at [70, 52] on button "Delete Order" at bounding box center [51, 44] width 37 height 17
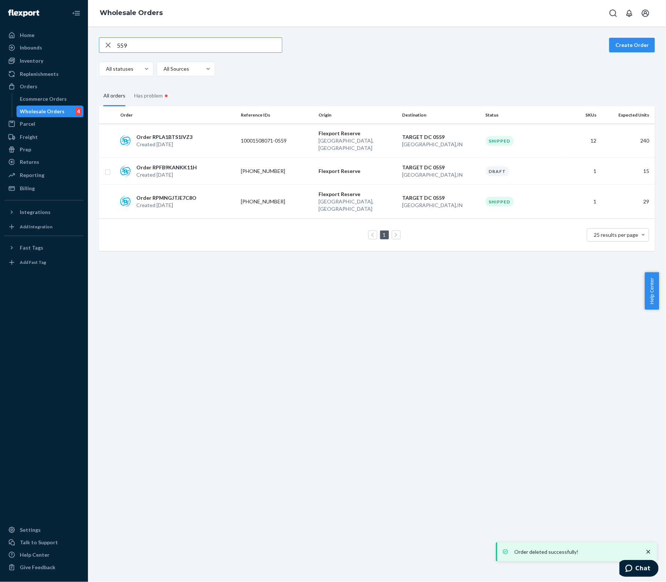
click at [144, 46] on input "559" at bounding box center [199, 45] width 165 height 15
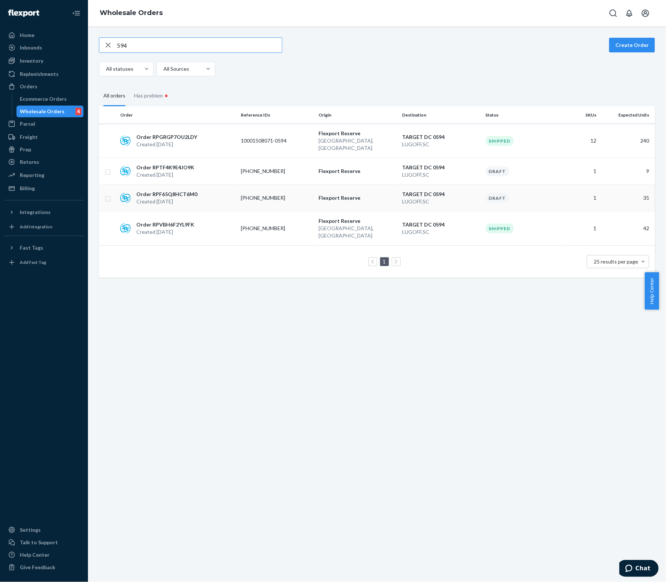
type input "594"
click at [106, 194] on input "checkbox" at bounding box center [108, 198] width 6 height 8
checkbox input "true"
drag, startPoint x: 582, startPoint y: 48, endPoint x: 573, endPoint y: 78, distance: 31.3
click at [582, 47] on button "Delete Order" at bounding box center [585, 45] width 37 height 17
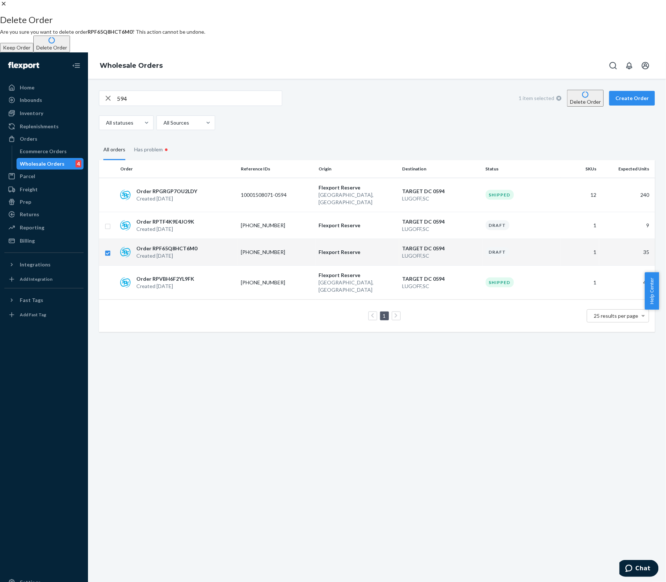
click at [70, 52] on button "Delete Order" at bounding box center [51, 44] width 37 height 17
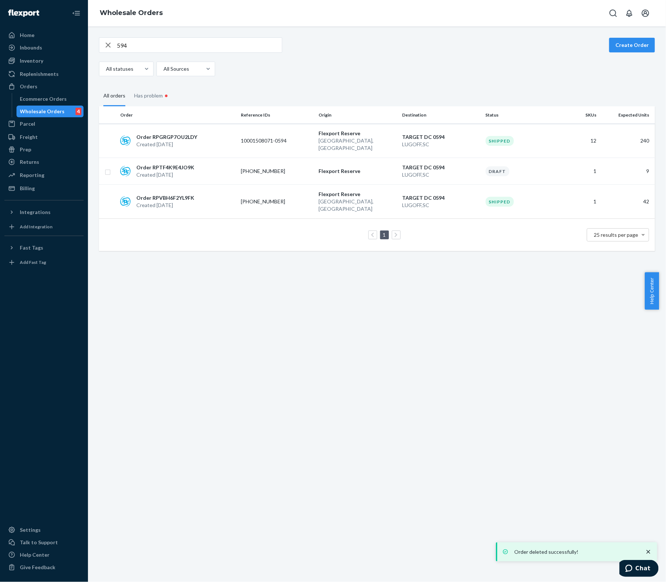
click at [150, 47] on input "594" at bounding box center [199, 45] width 165 height 15
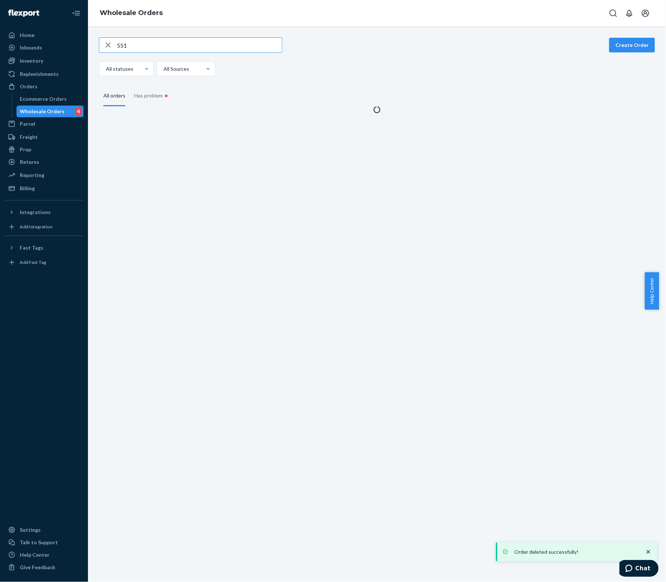
type input "551"
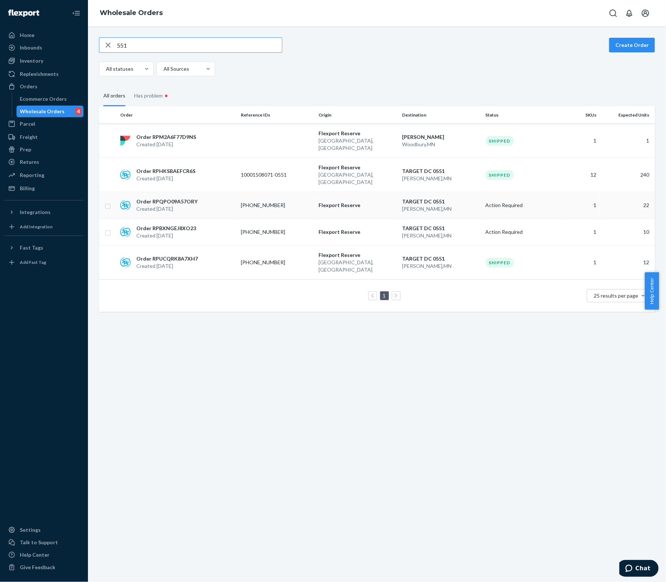
drag, startPoint x: 107, startPoint y: 191, endPoint x: 116, endPoint y: 197, distance: 11.1
click at [107, 202] on input "checkbox" at bounding box center [108, 206] width 6 height 8
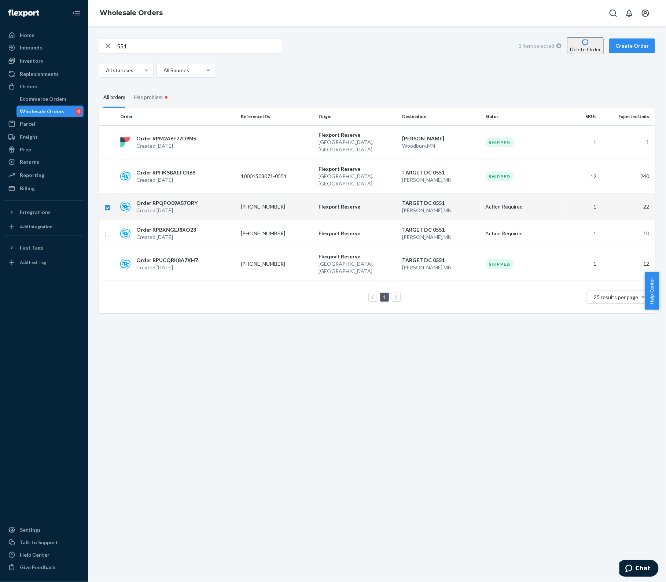
click at [579, 43] on button "Delete Order" at bounding box center [585, 45] width 37 height 17
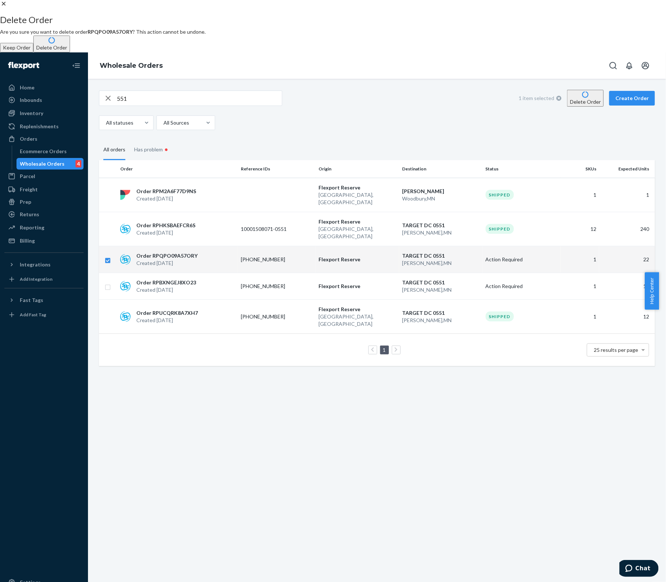
click at [70, 52] on button "Delete Order" at bounding box center [51, 44] width 37 height 17
checkbox input "false"
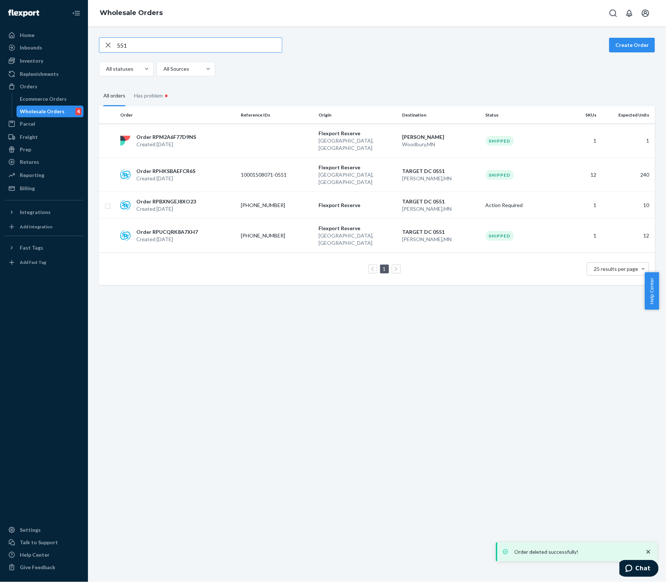
click at [163, 44] on input "551" at bounding box center [199, 45] width 165 height 15
type input "553"
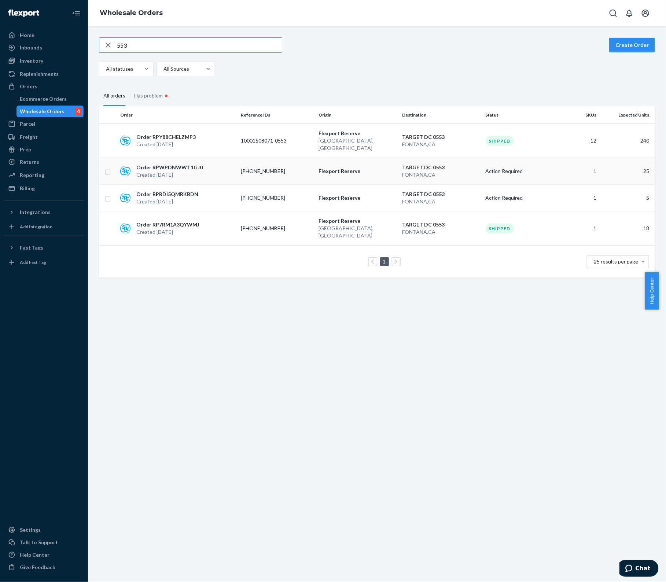
click at [109, 167] on input "checkbox" at bounding box center [108, 171] width 6 height 8
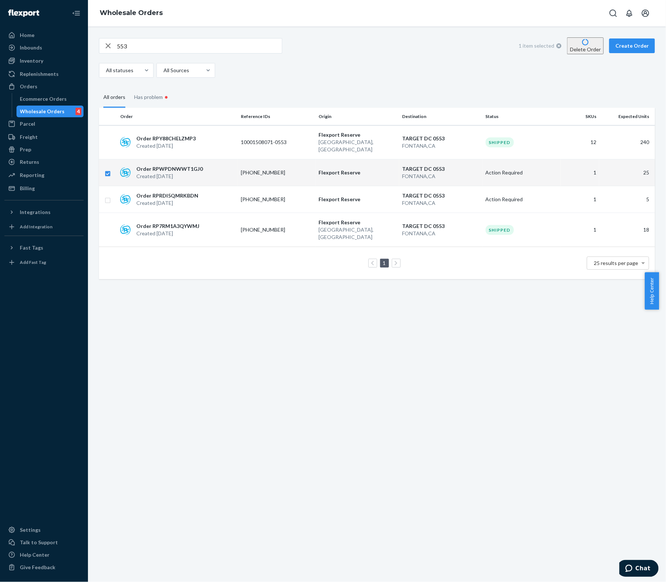
click at [578, 49] on button "Delete Order" at bounding box center [585, 45] width 37 height 17
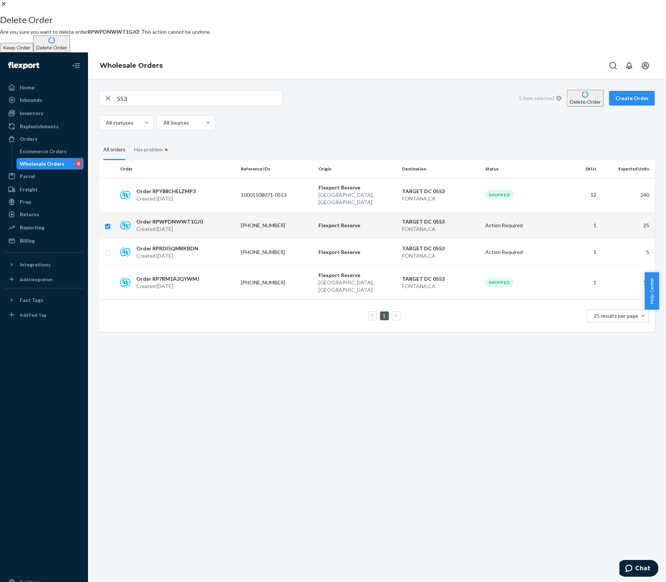
click at [70, 52] on button "Delete Order" at bounding box center [51, 44] width 37 height 17
checkbox input "false"
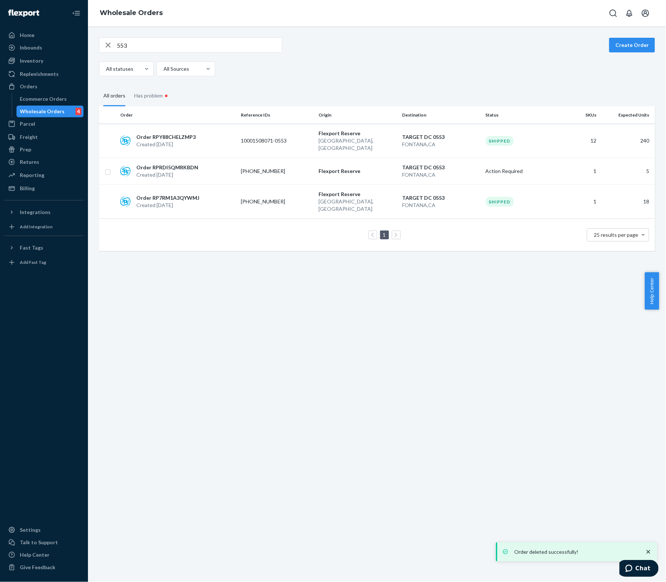
drag, startPoint x: 152, startPoint y: 47, endPoint x: 147, endPoint y: 49, distance: 6.1
click at [152, 47] on input "553" at bounding box center [199, 45] width 165 height 15
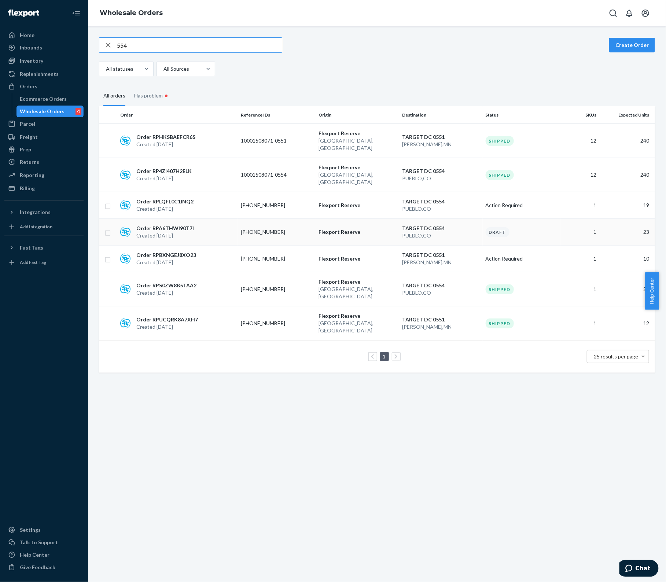
type input "554"
click at [107, 228] on input "checkbox" at bounding box center [108, 232] width 6 height 8
checkbox input "true"
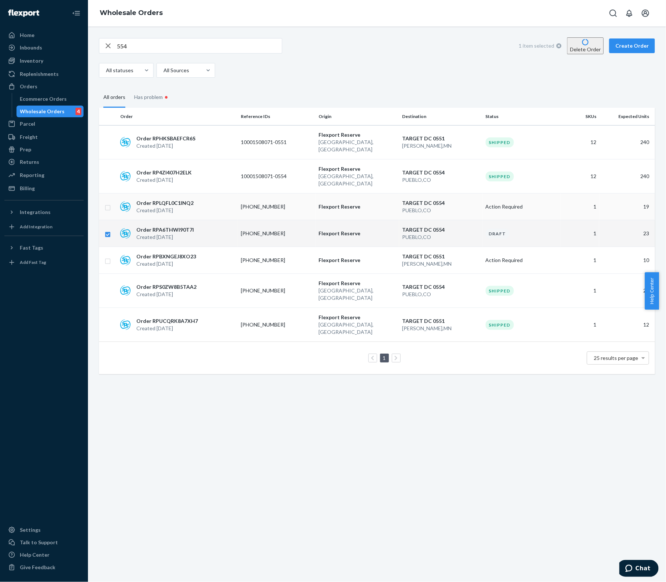
click at [105, 203] on input "checkbox" at bounding box center [108, 207] width 6 height 8
click at [568, 46] on button "Delete Order" at bounding box center [585, 45] width 37 height 17
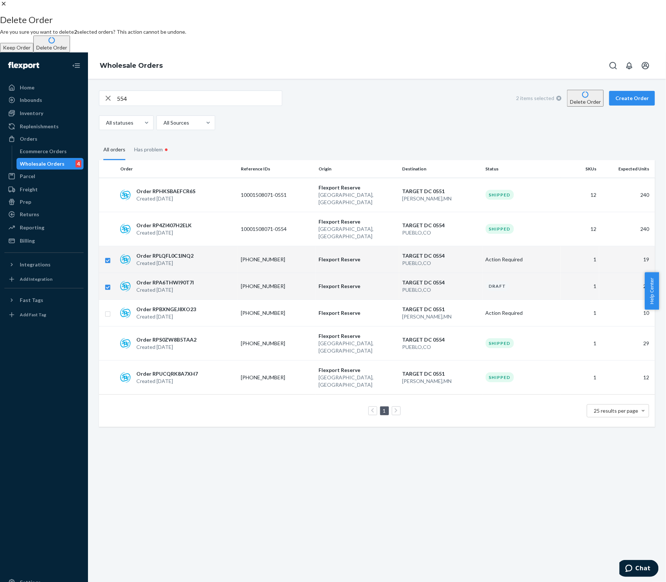
click at [70, 52] on button "Delete Order" at bounding box center [51, 44] width 37 height 17
checkbox input "false"
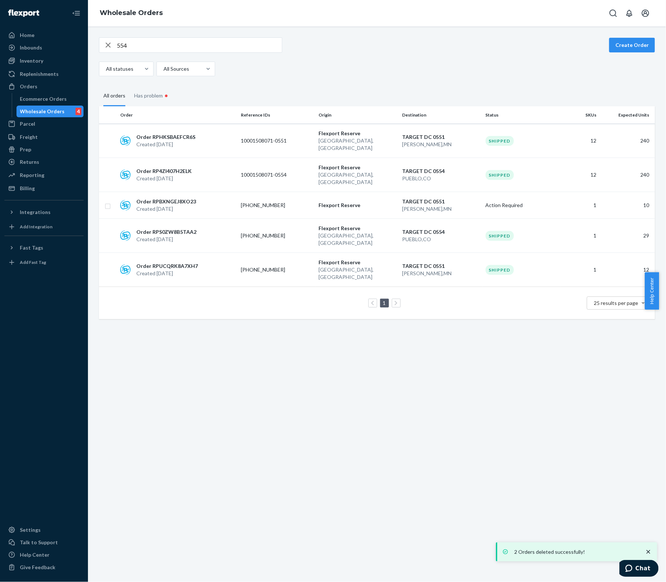
click at [162, 43] on input "554" at bounding box center [199, 45] width 165 height 15
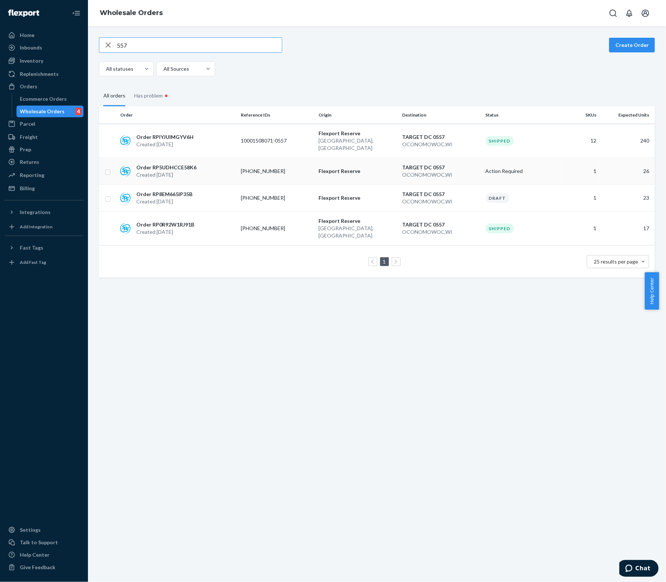
type input "557"
click at [108, 167] on input "checkbox" at bounding box center [108, 171] width 6 height 8
checkbox input "true"
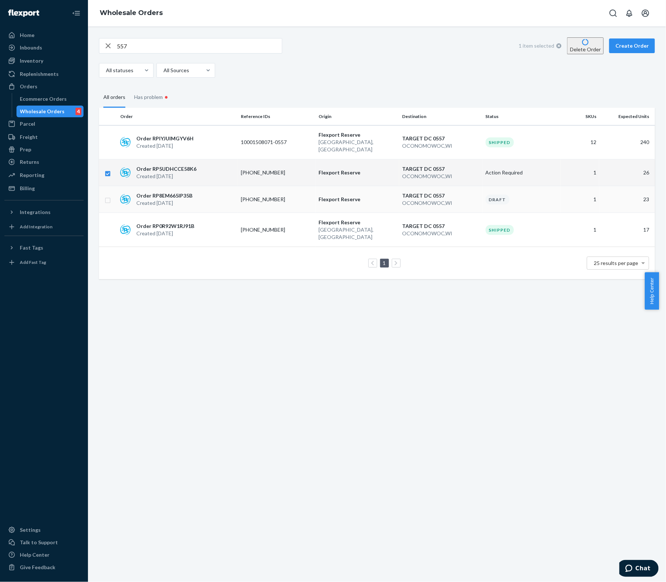
click at [111, 192] on td at bounding box center [108, 199] width 18 height 27
click at [107, 196] on input "checkbox" at bounding box center [108, 200] width 6 height 8
checkbox input "true"
click at [592, 49] on button "Delete Order" at bounding box center [585, 45] width 37 height 17
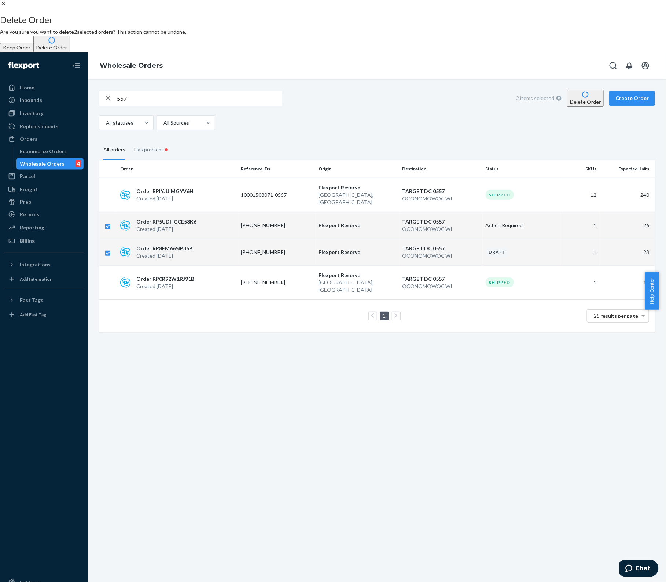
click at [70, 52] on button "Delete Order" at bounding box center [51, 44] width 37 height 17
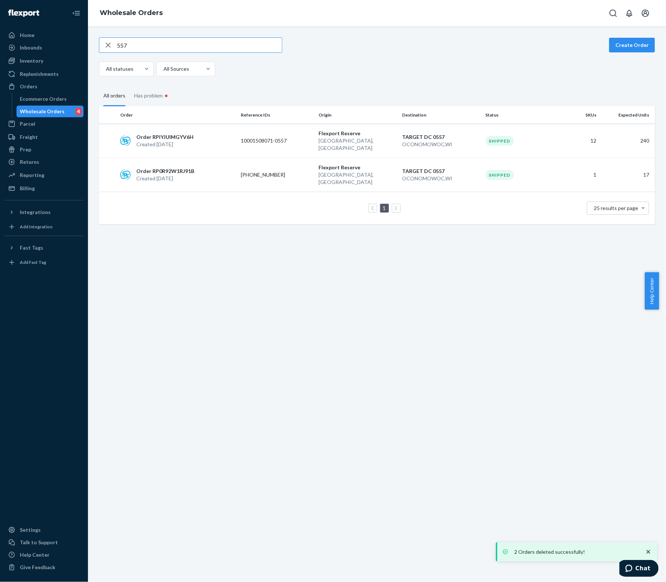
click at [216, 44] on input "557" at bounding box center [199, 45] width 165 height 15
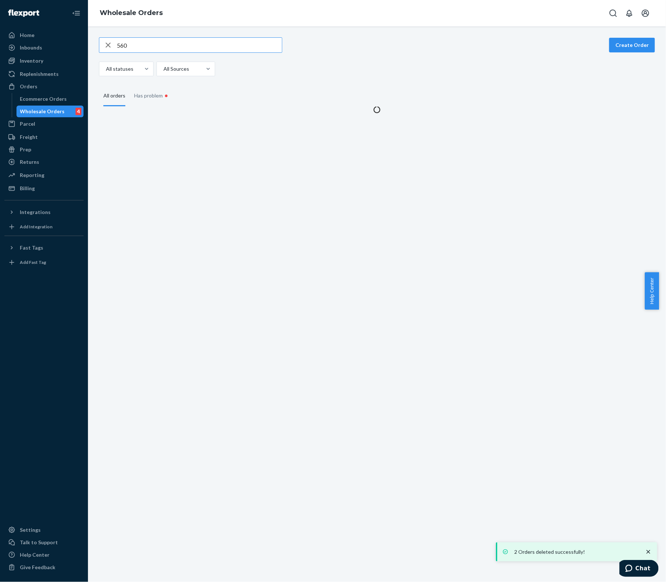
type input "560"
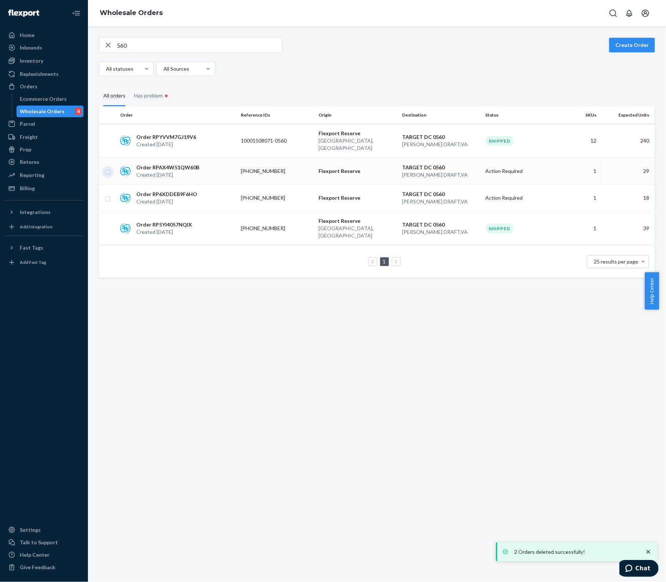
click at [107, 167] on input "checkbox" at bounding box center [108, 171] width 6 height 8
checkbox input "true"
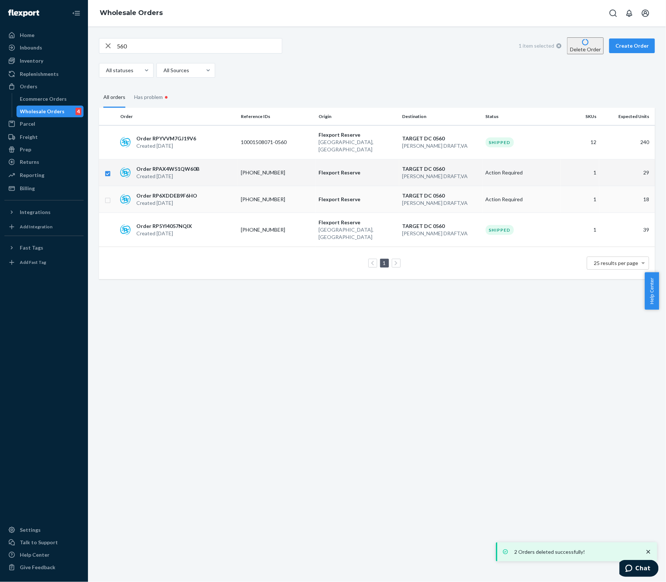
click at [107, 196] on input "checkbox" at bounding box center [108, 200] width 6 height 8
checkbox input "true"
click at [581, 48] on button "Delete Order" at bounding box center [585, 45] width 37 height 17
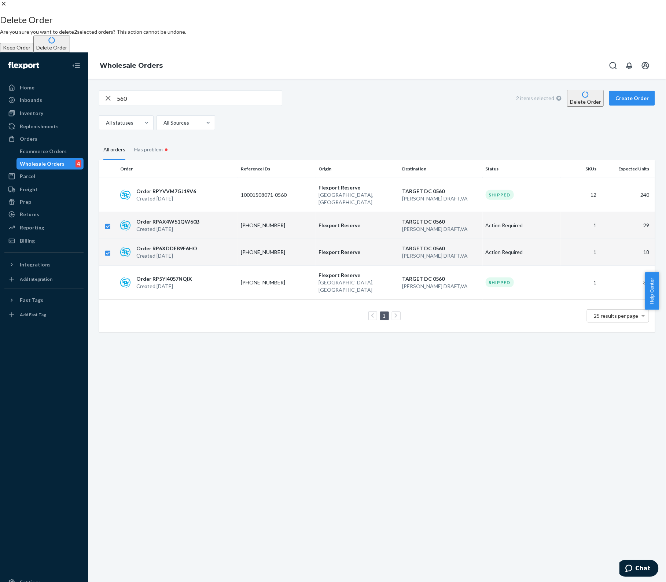
click at [70, 52] on button "Delete Order" at bounding box center [51, 44] width 37 height 17
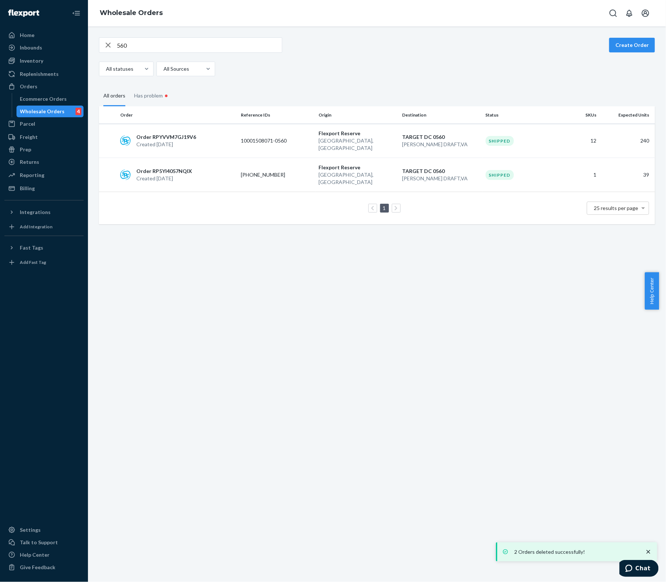
click at [149, 43] on input "560" at bounding box center [199, 45] width 165 height 15
type input "578"
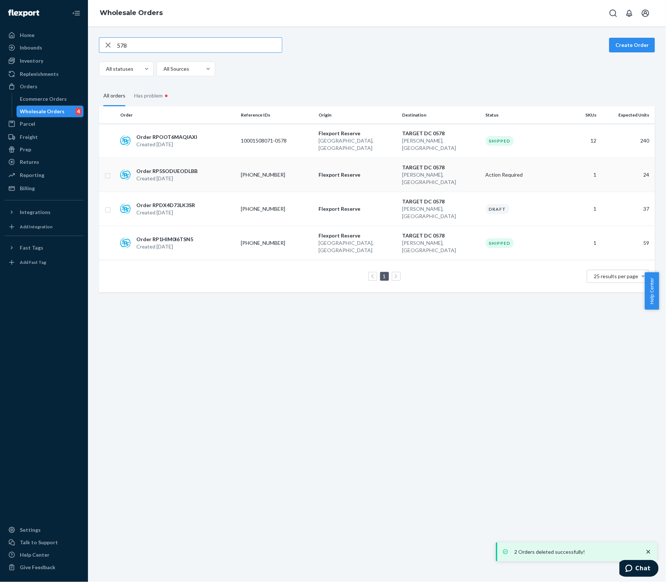
click at [103, 165] on td at bounding box center [108, 175] width 18 height 34
click at [109, 171] on input "checkbox" at bounding box center [108, 175] width 6 height 8
checkbox input "true"
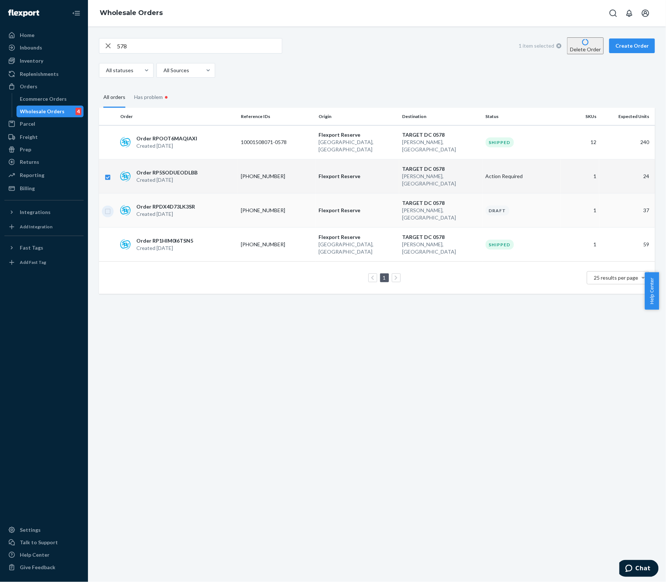
click at [107, 207] on input "checkbox" at bounding box center [108, 211] width 6 height 8
checkbox input "true"
drag, startPoint x: 578, startPoint y: 45, endPoint x: 578, endPoint y: 49, distance: 3.7
click at [578, 45] on button "Delete Order" at bounding box center [585, 45] width 37 height 17
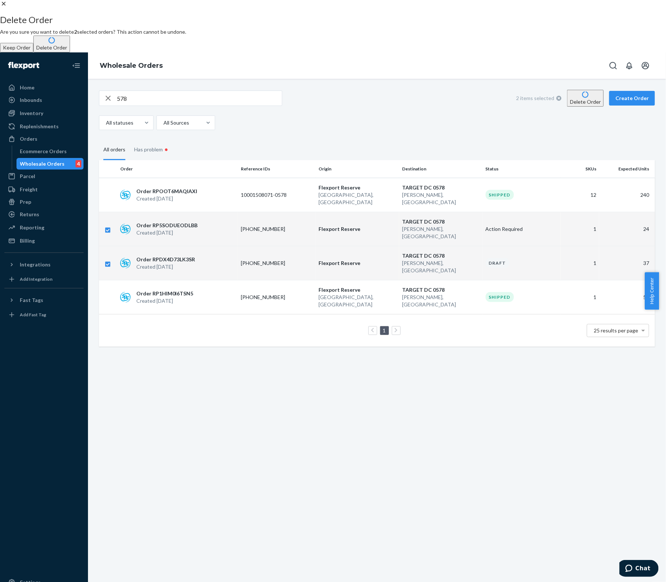
click at [70, 52] on button "Delete Order" at bounding box center [51, 44] width 37 height 17
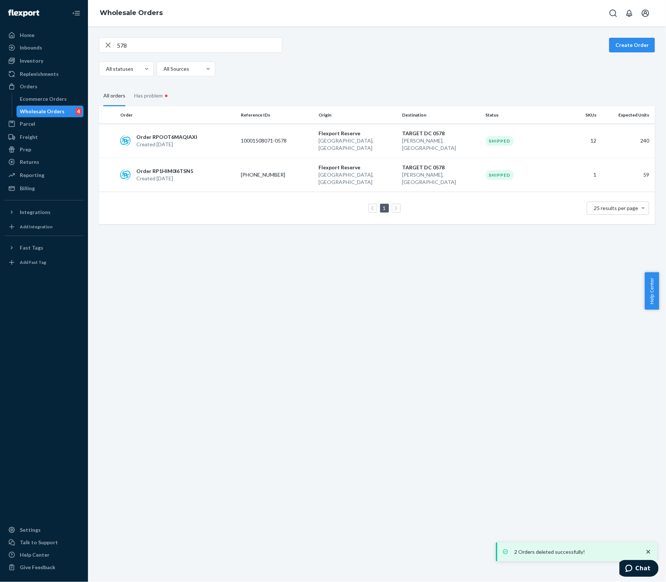
click at [144, 45] on input "578" at bounding box center [199, 45] width 165 height 15
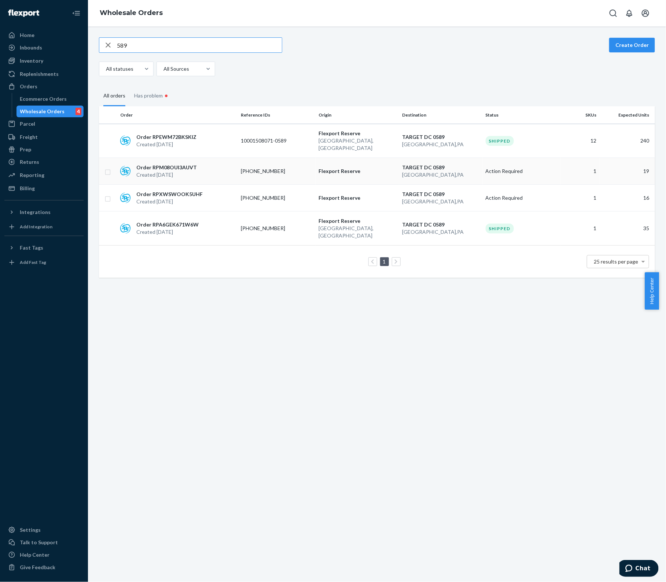
type input "589"
click at [107, 167] on input "checkbox" at bounding box center [108, 171] width 6 height 8
checkbox input "true"
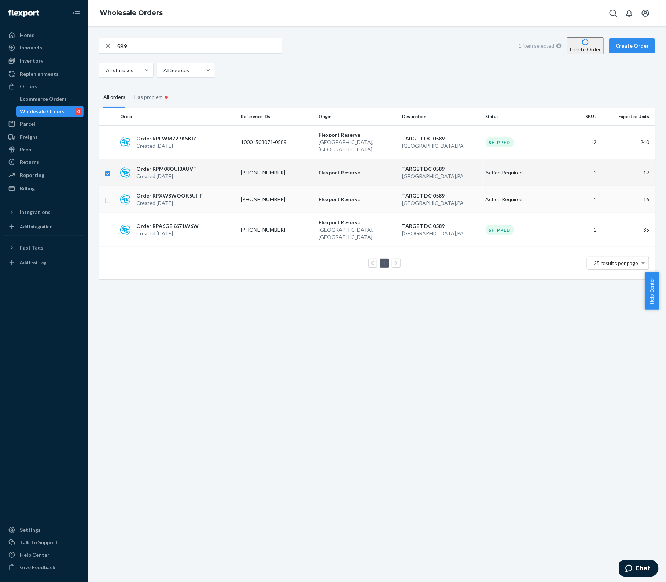
click at [109, 196] on input "checkbox" at bounding box center [108, 200] width 6 height 8
checkbox input "true"
click at [589, 46] on button "Delete Order" at bounding box center [585, 45] width 37 height 17
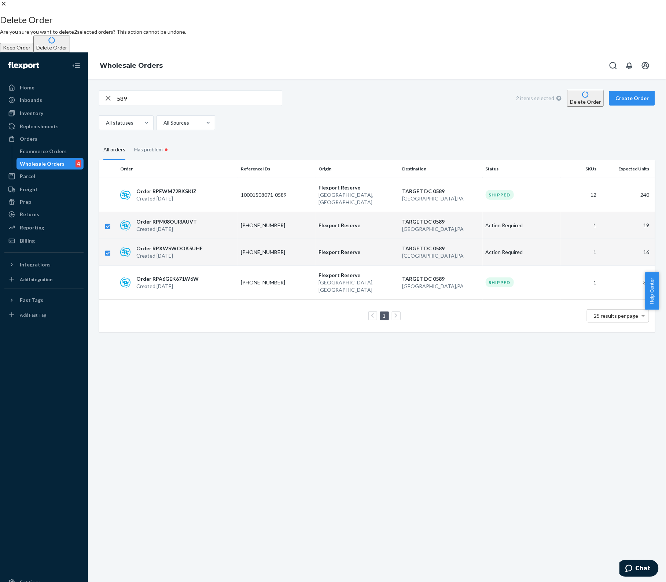
click at [70, 52] on button "Delete Order" at bounding box center [51, 44] width 37 height 17
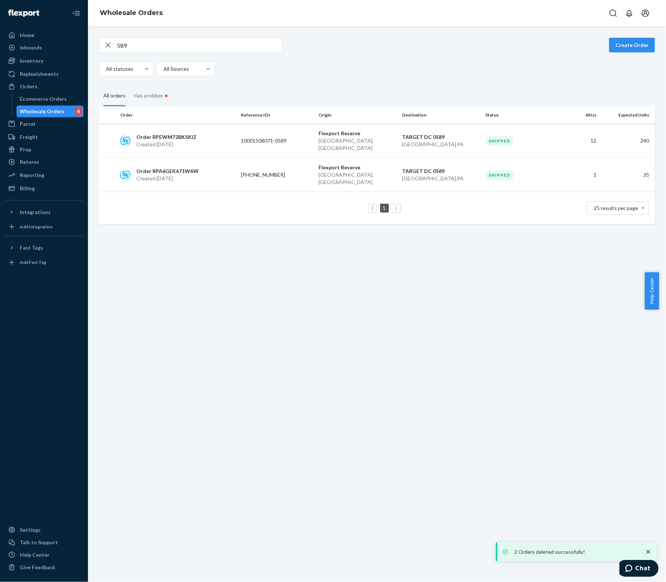
drag, startPoint x: 141, startPoint y: 44, endPoint x: 138, endPoint y: 48, distance: 4.9
click at [141, 44] on input "589" at bounding box center [199, 45] width 165 height 15
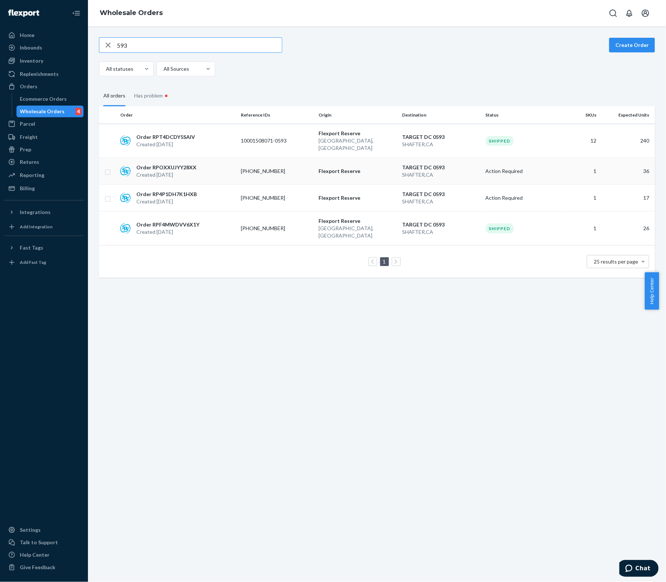
type input "593"
click at [108, 167] on input "checkbox" at bounding box center [108, 171] width 6 height 8
checkbox input "true"
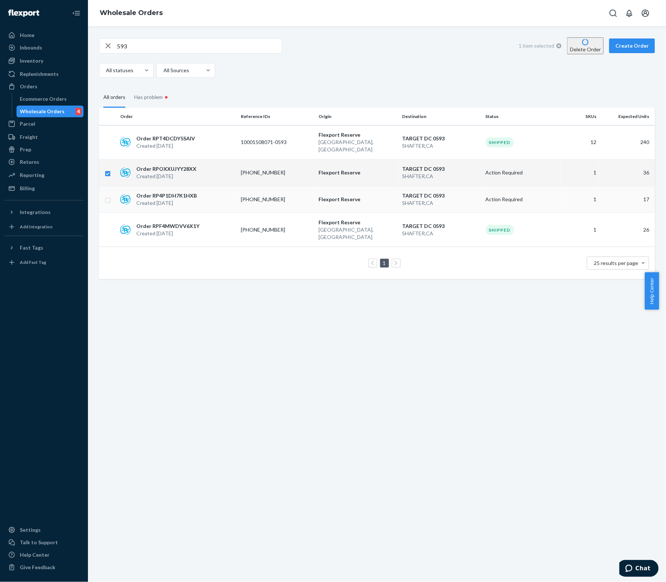
click at [109, 196] on input "checkbox" at bounding box center [108, 200] width 6 height 8
checkbox input "true"
click at [569, 40] on button "Delete Order" at bounding box center [585, 45] width 37 height 17
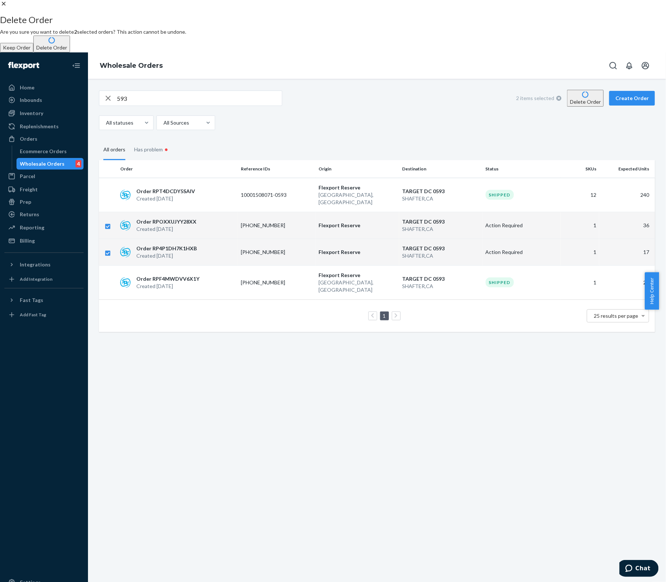
click at [70, 52] on button "Delete Order" at bounding box center [51, 44] width 37 height 17
click at [481, 372] on div "Delete Order Are you sure you want to delete 2 selected orders? This action can…" at bounding box center [333, 317] width 666 height 634
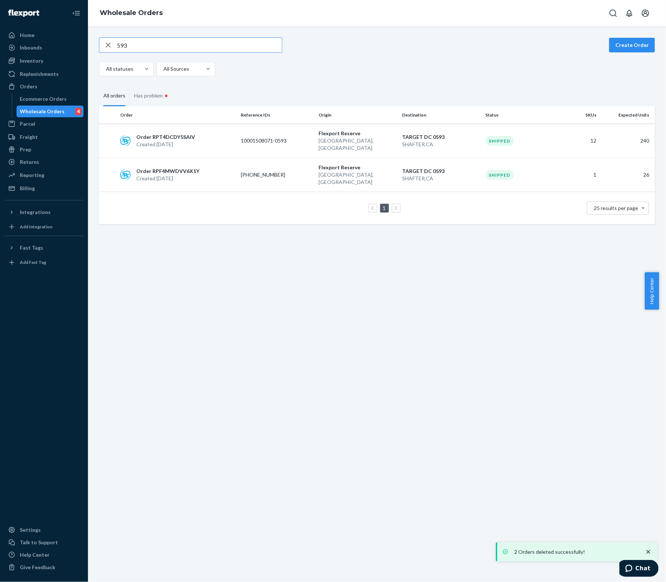
drag, startPoint x: 154, startPoint y: 39, endPoint x: 146, endPoint y: 47, distance: 11.1
click at [151, 40] on input "593" at bounding box center [199, 45] width 165 height 15
type input "5"
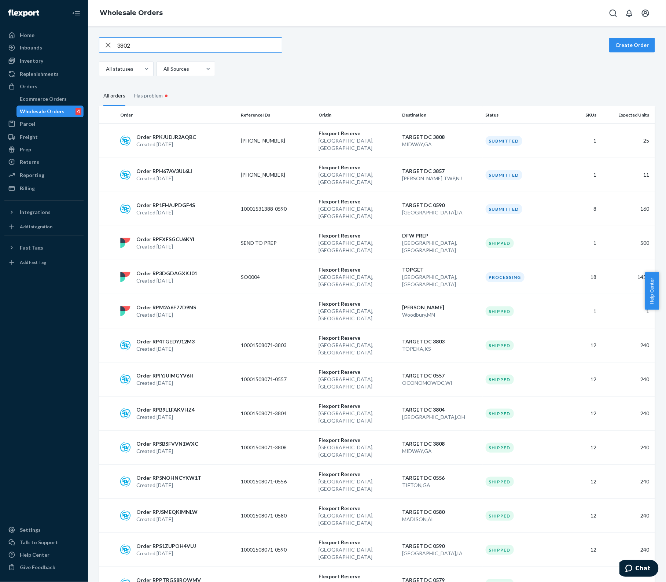
type input "3802"
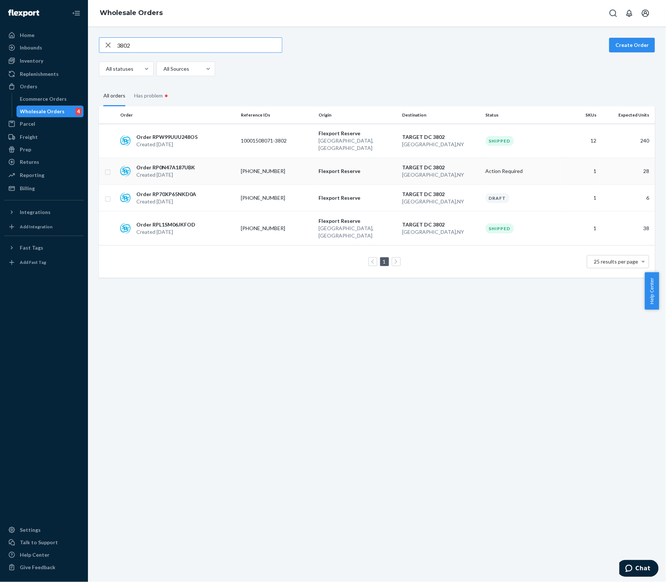
click at [109, 167] on input "checkbox" at bounding box center [108, 171] width 6 height 8
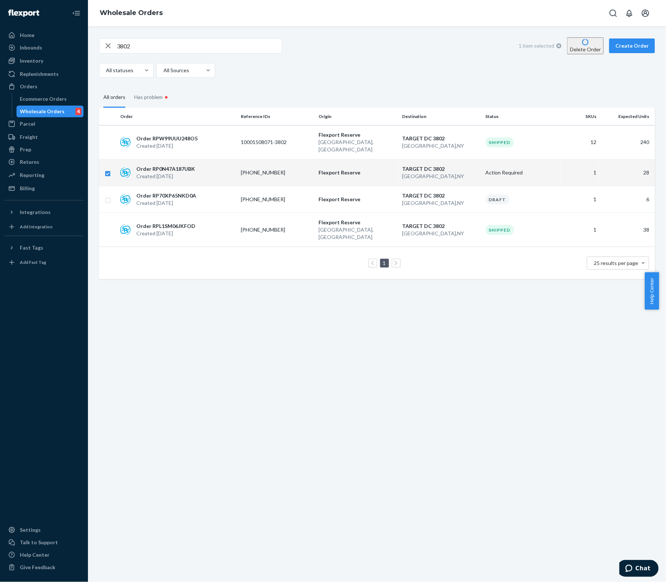
click at [567, 45] on button "Delete Order" at bounding box center [585, 45] width 37 height 17
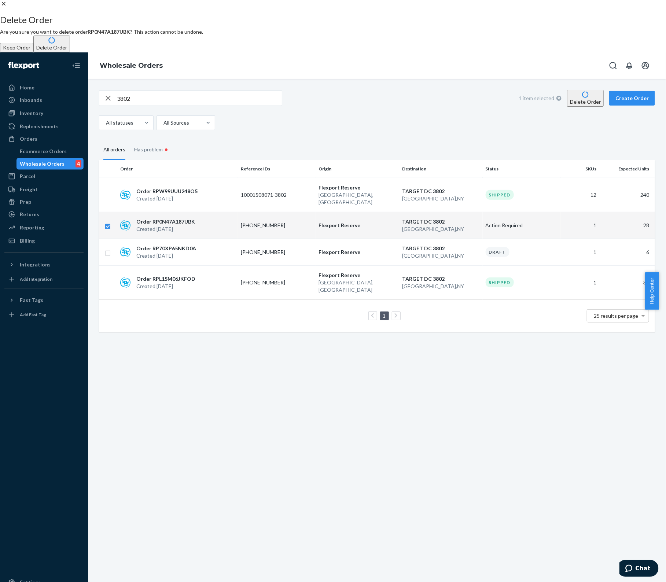
click at [70, 52] on button "Delete Order" at bounding box center [51, 44] width 37 height 17
checkbox input "false"
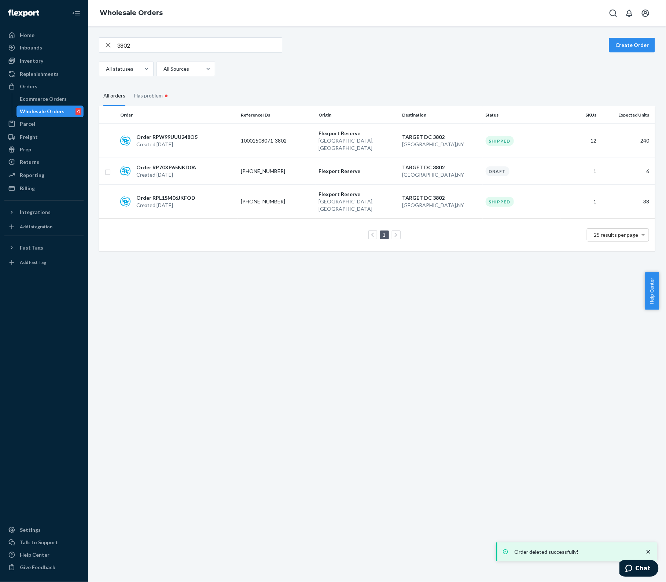
click at [171, 48] on input "3802" at bounding box center [199, 45] width 165 height 15
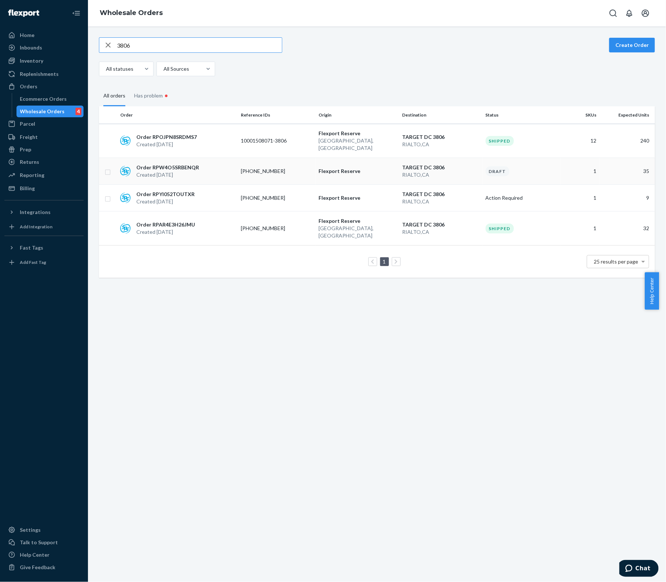
type input "3806"
click at [108, 167] on input "checkbox" at bounding box center [108, 171] width 6 height 8
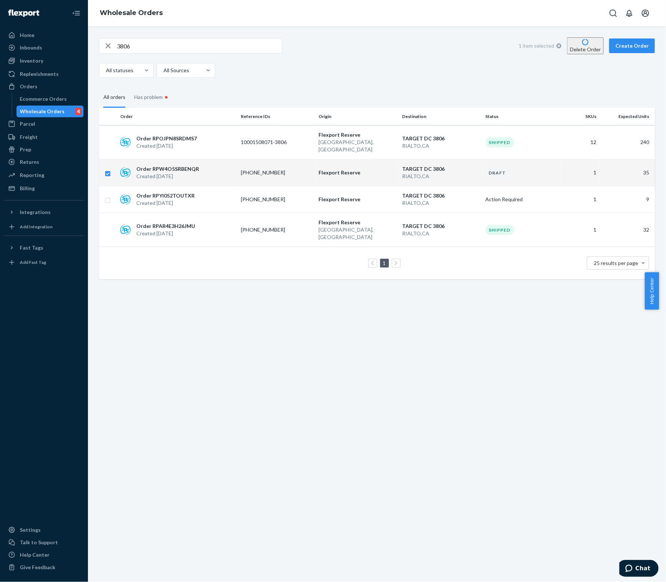
click at [580, 48] on button "Delete Order" at bounding box center [585, 45] width 37 height 17
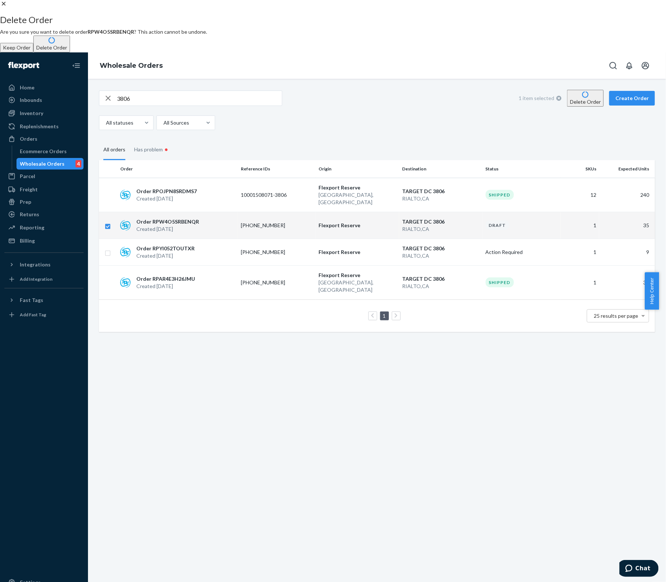
click at [70, 52] on button "Delete Order" at bounding box center [51, 44] width 37 height 17
checkbox input "false"
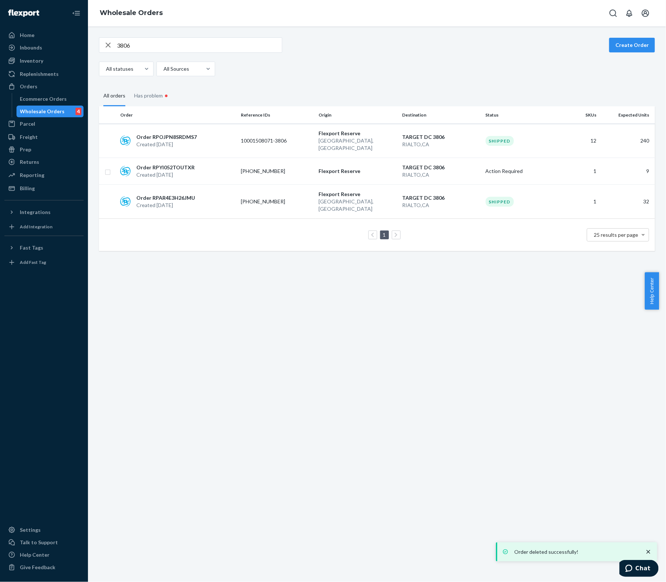
drag, startPoint x: 147, startPoint y: 46, endPoint x: 143, endPoint y: 48, distance: 5.1
click at [147, 46] on input "3806" at bounding box center [199, 45] width 165 height 15
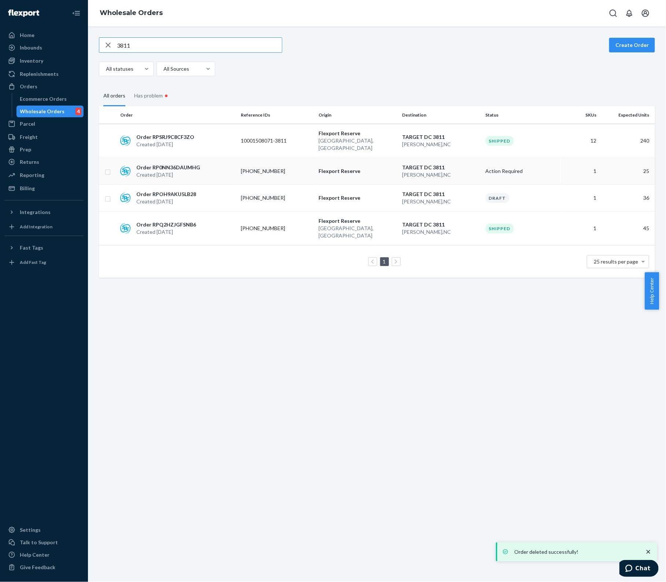
type input "3811"
click at [108, 167] on input "checkbox" at bounding box center [108, 171] width 6 height 8
checkbox input "true"
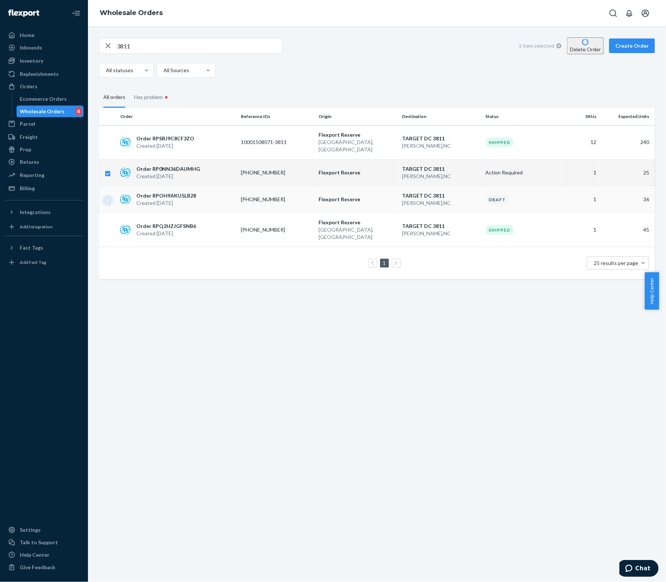
click at [108, 196] on input "checkbox" at bounding box center [108, 200] width 6 height 8
checkbox input "true"
click at [567, 48] on button "Delete Order" at bounding box center [585, 45] width 37 height 17
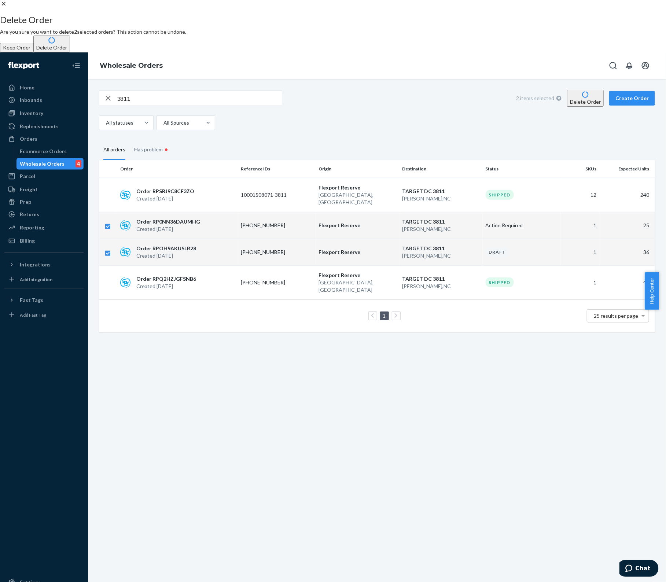
click at [70, 52] on button "Delete Order" at bounding box center [51, 44] width 37 height 17
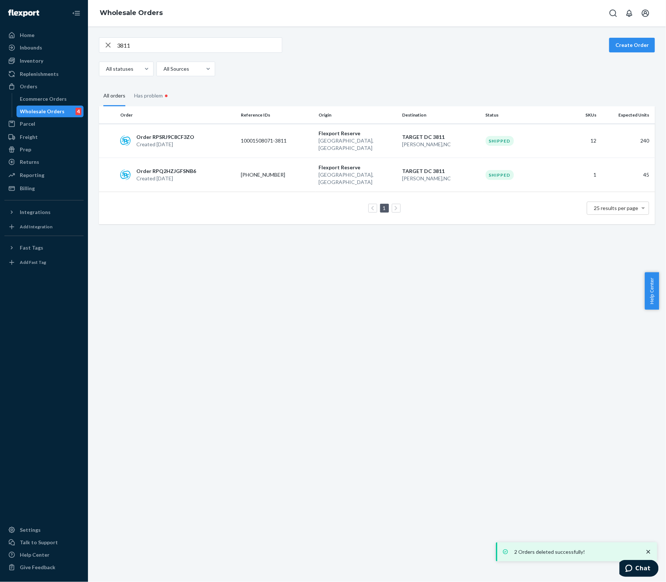
click at [158, 44] on input "3811" at bounding box center [199, 45] width 165 height 15
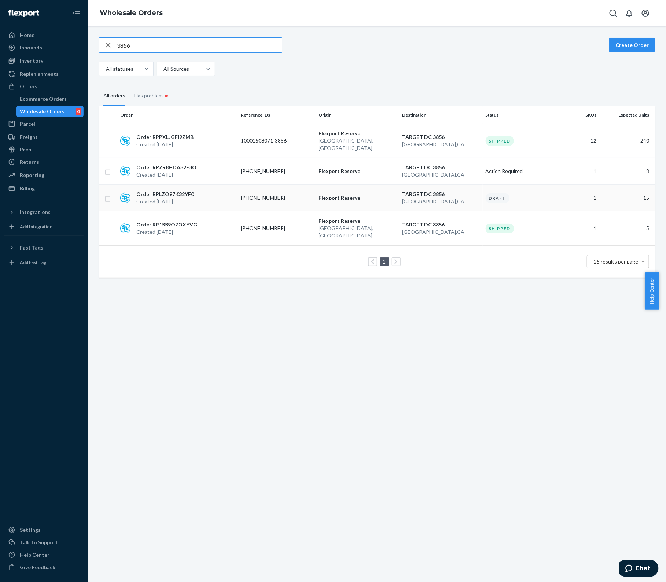
type input "3856"
click at [108, 194] on input "checkbox" at bounding box center [108, 198] width 6 height 8
checkbox input "true"
click at [577, 47] on button "Delete Order" at bounding box center [585, 45] width 37 height 17
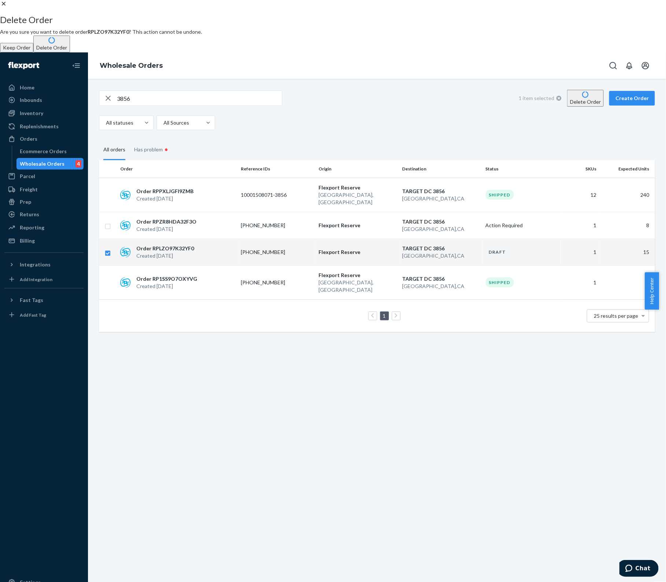
click at [70, 52] on button "Delete Order" at bounding box center [51, 44] width 37 height 17
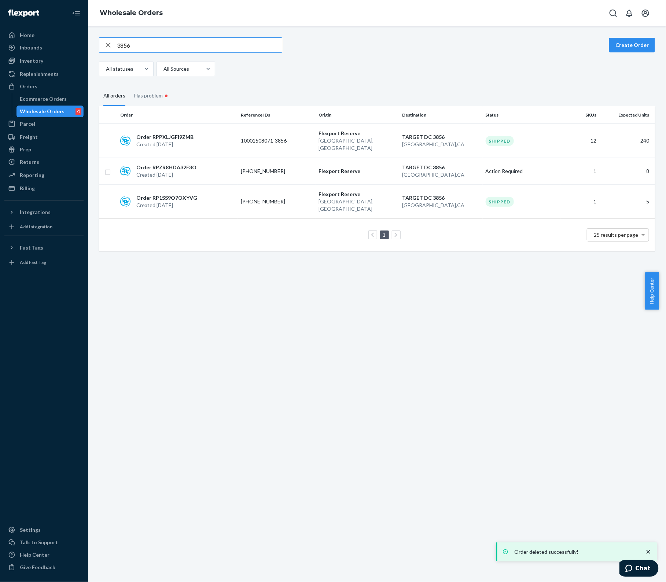
click at [148, 44] on input "3856" at bounding box center [199, 45] width 165 height 15
type input "3"
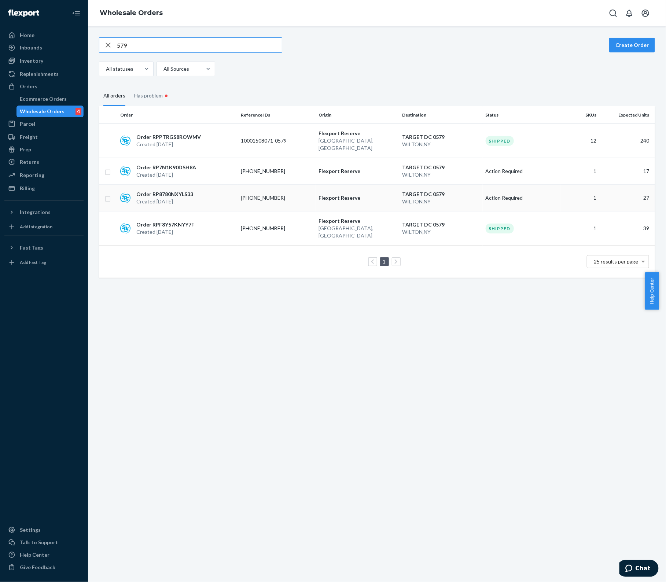
type input "579"
click at [106, 194] on input "checkbox" at bounding box center [108, 198] width 6 height 8
checkbox input "true"
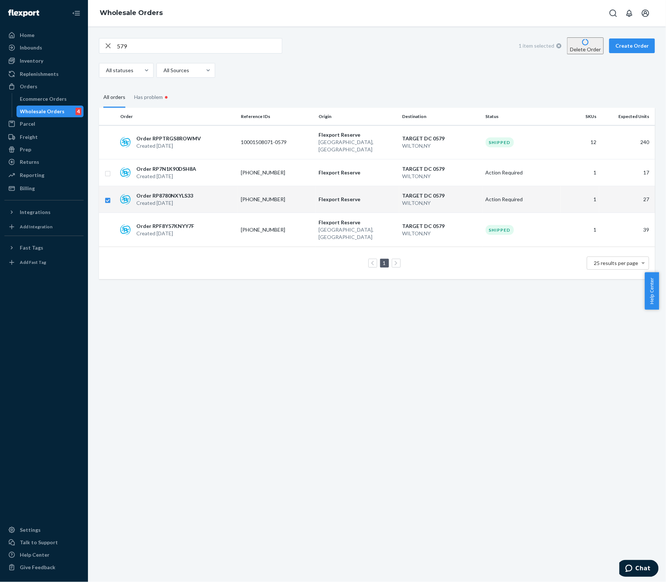
click at [574, 51] on button "Delete Order" at bounding box center [585, 45] width 37 height 17
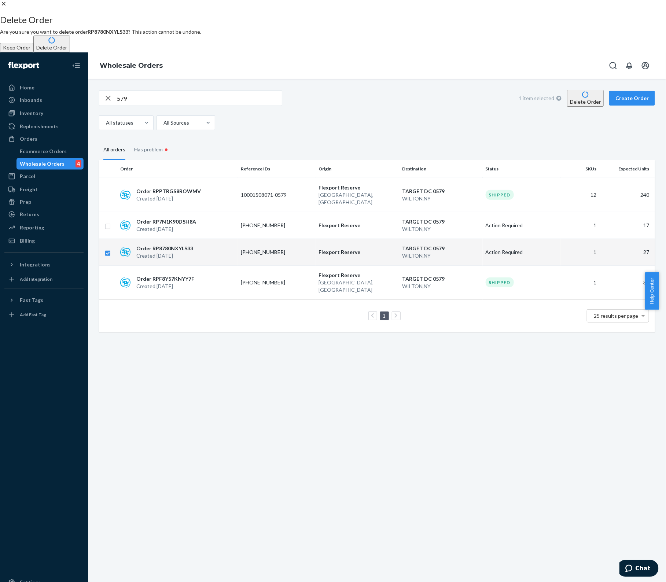
click at [70, 52] on button "Delete Order" at bounding box center [51, 44] width 37 height 17
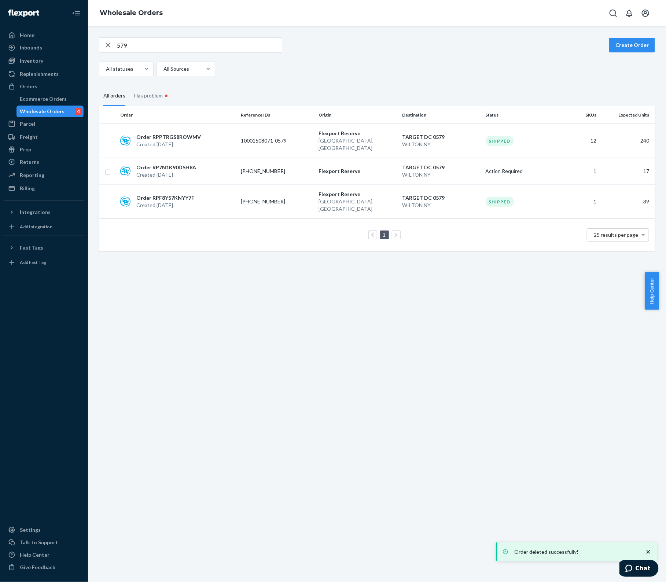
click at [178, 41] on input "579" at bounding box center [199, 45] width 165 height 15
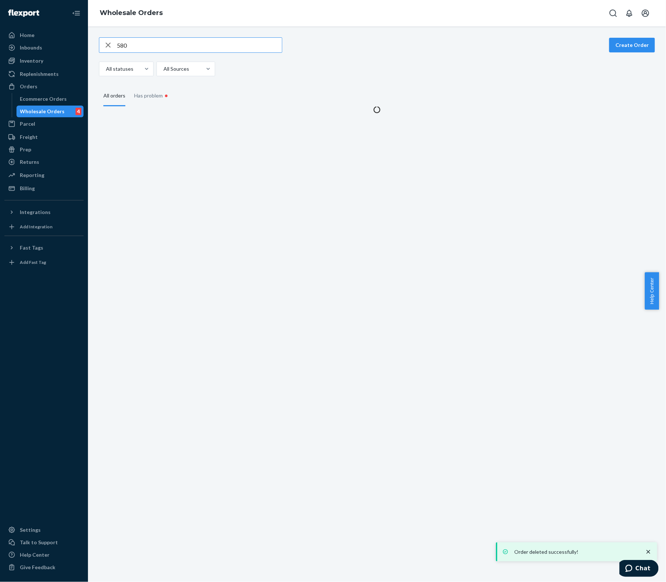
type input "580"
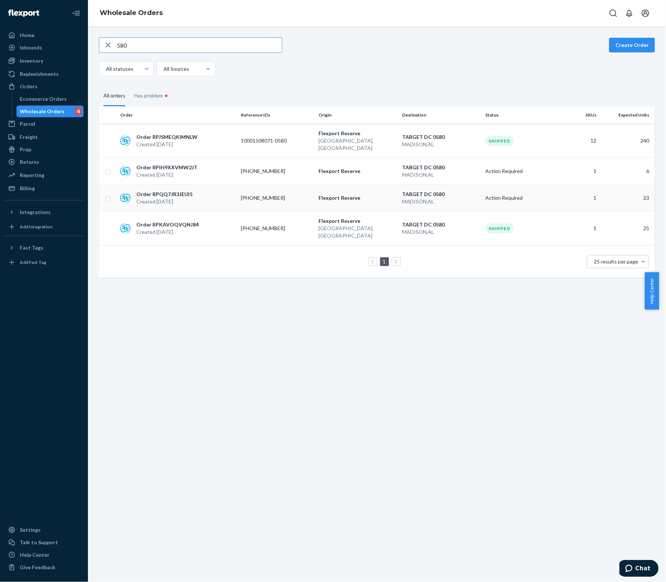
click at [106, 194] on input "checkbox" at bounding box center [108, 198] width 6 height 8
checkbox input "true"
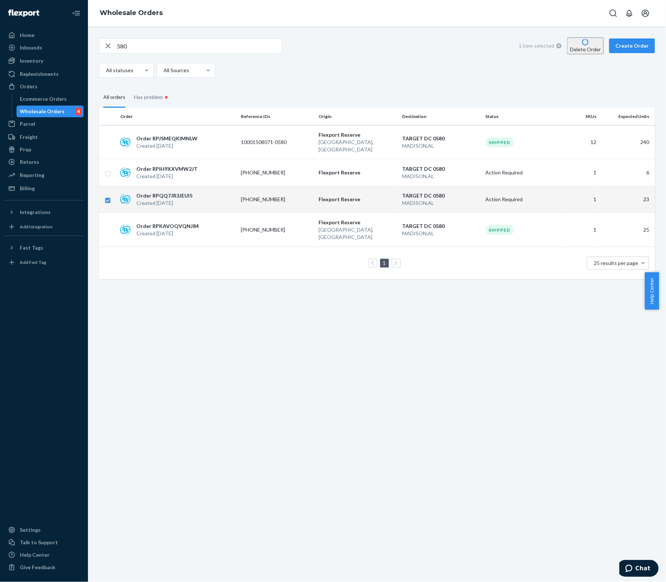
click at [567, 46] on button "Delete Order" at bounding box center [585, 45] width 37 height 17
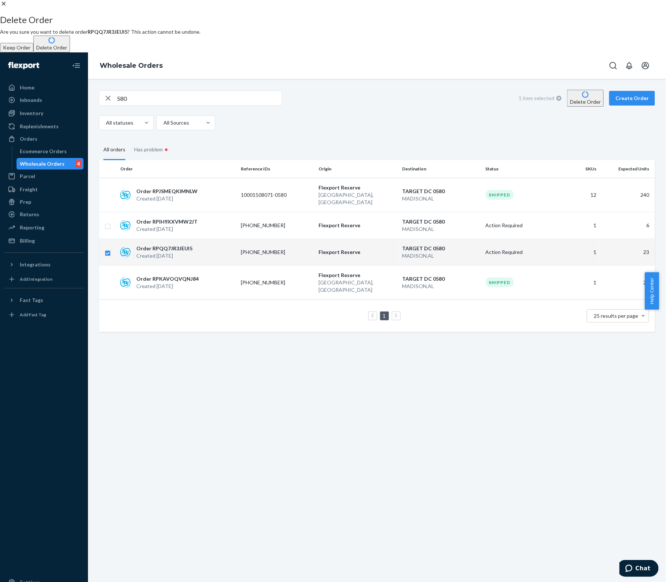
click at [70, 52] on button "Delete Order" at bounding box center [51, 44] width 37 height 17
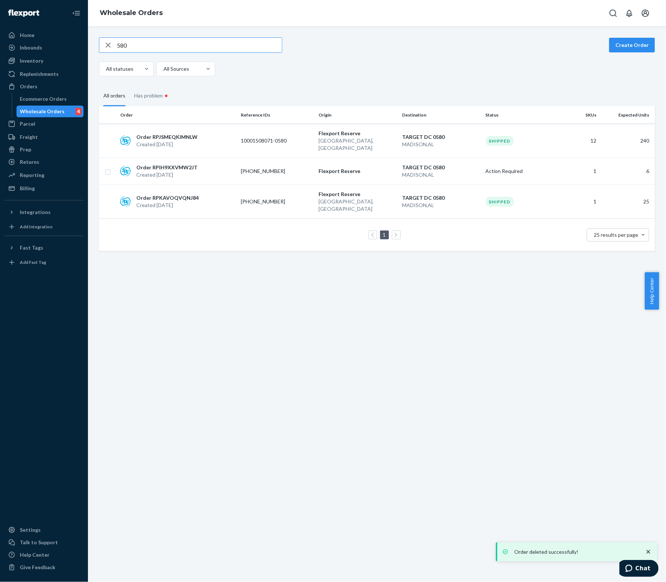
click at [163, 39] on input "580" at bounding box center [199, 45] width 165 height 15
type input "587"
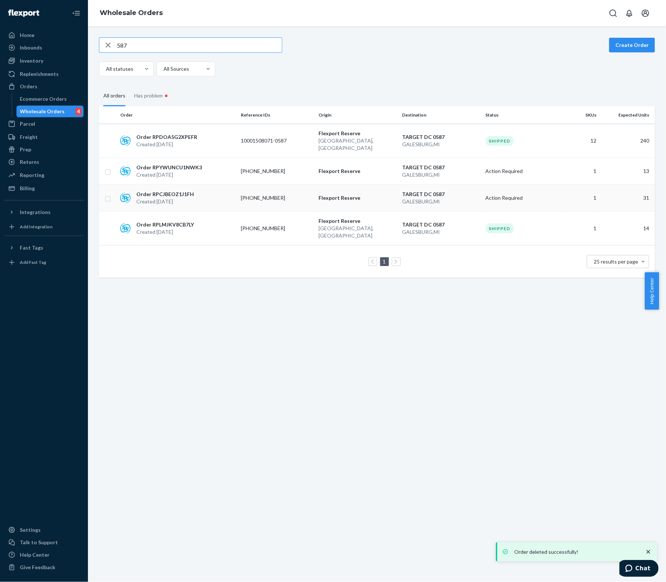
click at [109, 194] on input "checkbox" at bounding box center [108, 198] width 6 height 8
checkbox input "true"
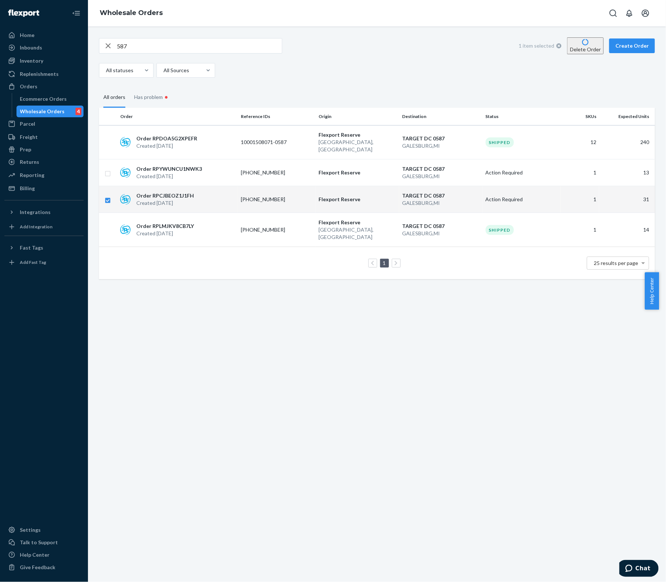
click at [590, 48] on button "Delete Order" at bounding box center [585, 45] width 37 height 17
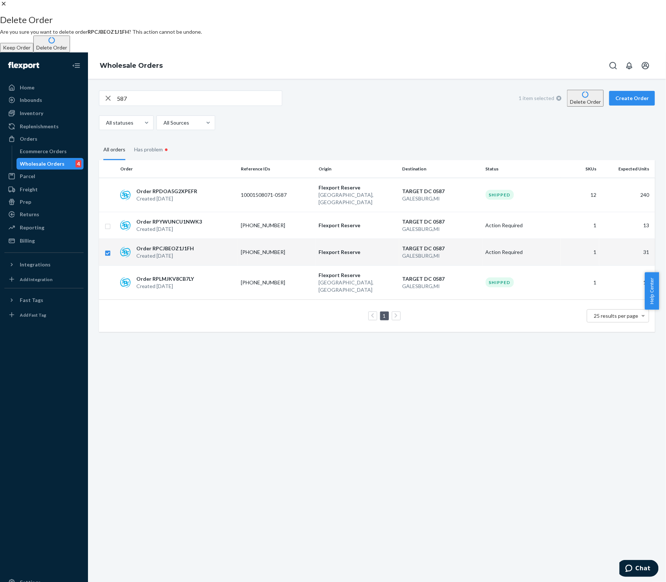
click at [70, 52] on button "Delete Order" at bounding box center [51, 44] width 37 height 17
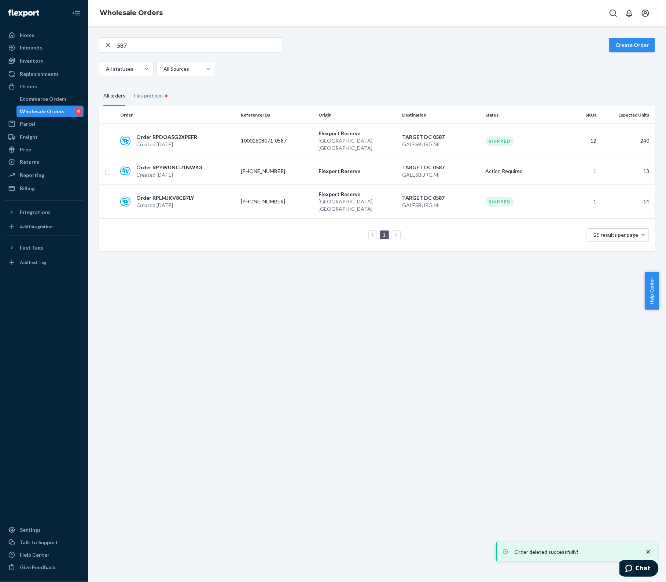
click at [138, 43] on input "587" at bounding box center [199, 45] width 165 height 15
type input "588"
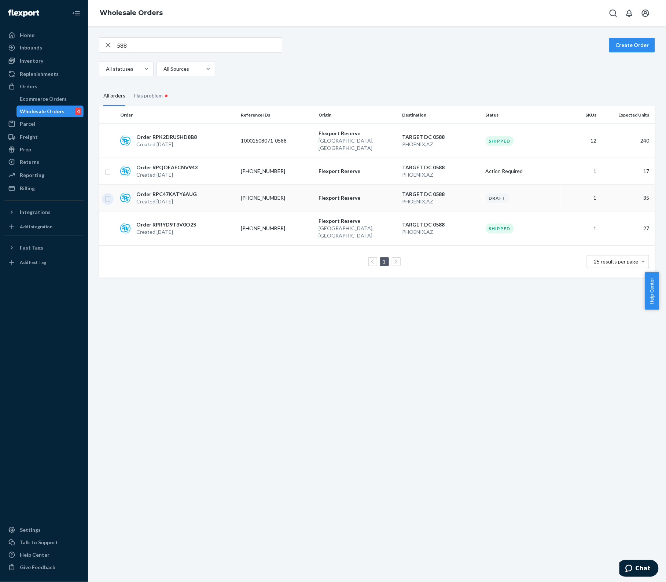
click at [108, 194] on input "checkbox" at bounding box center [108, 198] width 6 height 8
checkbox input "true"
click at [580, 43] on button "Delete Order" at bounding box center [585, 45] width 37 height 17
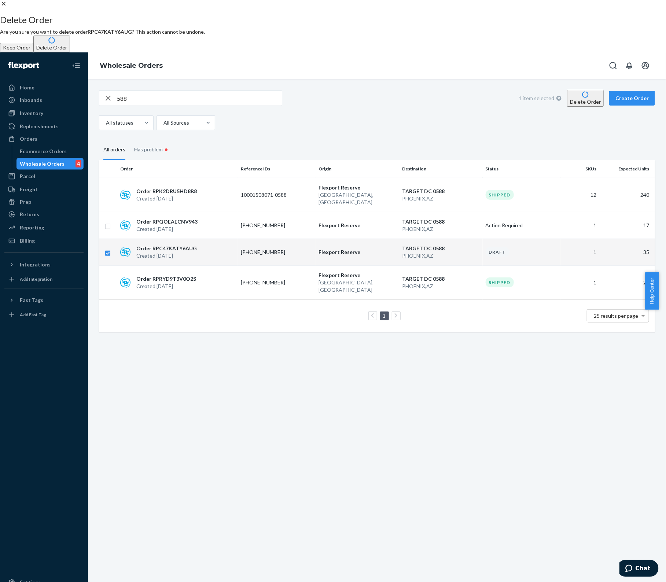
click at [70, 52] on button "Delete Order" at bounding box center [51, 44] width 37 height 17
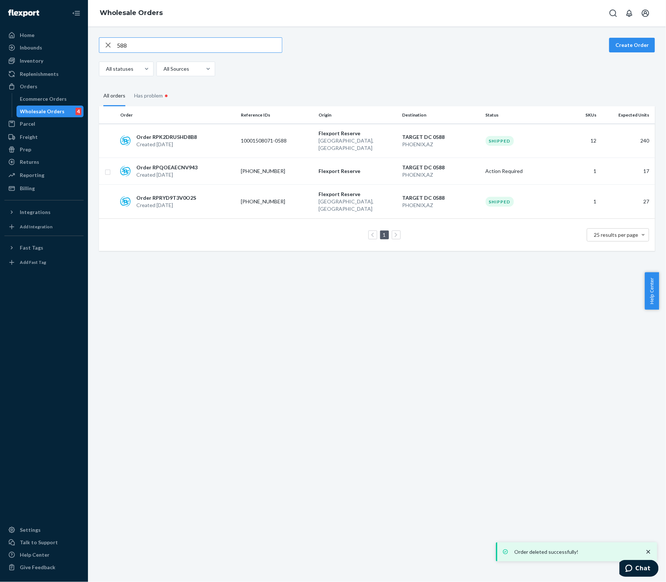
click at [185, 41] on input "588" at bounding box center [199, 45] width 165 height 15
type input "5"
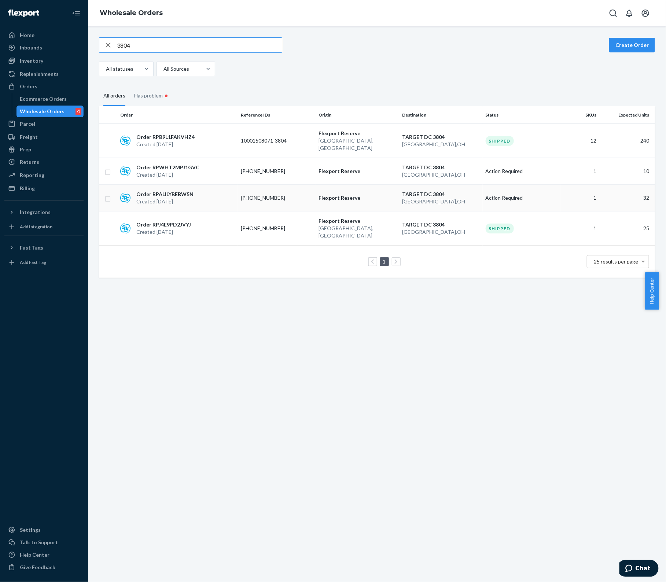
type input "3804"
click at [107, 194] on input "checkbox" at bounding box center [108, 198] width 6 height 8
checkbox input "true"
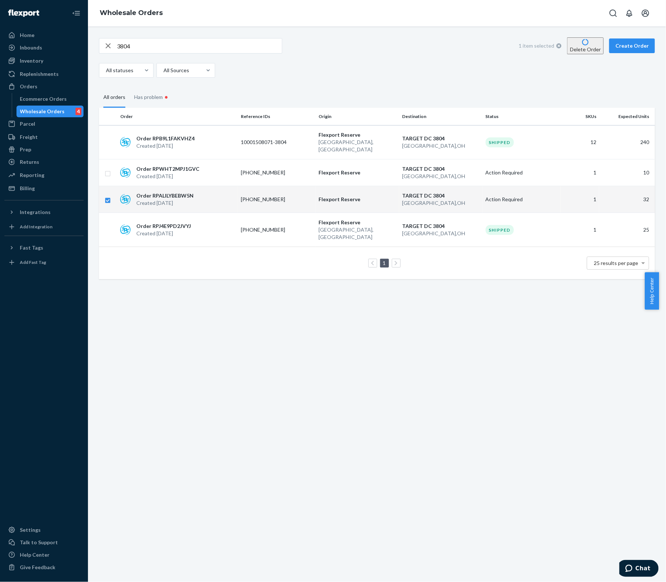
click at [579, 47] on button "Delete Order" at bounding box center [585, 45] width 37 height 17
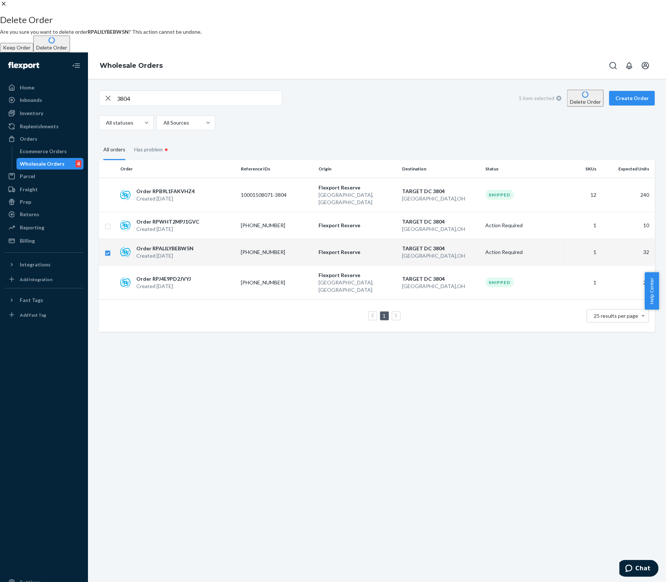
click at [70, 52] on button "Delete Order" at bounding box center [51, 44] width 37 height 17
